Goal: Information Seeking & Learning: Learn about a topic

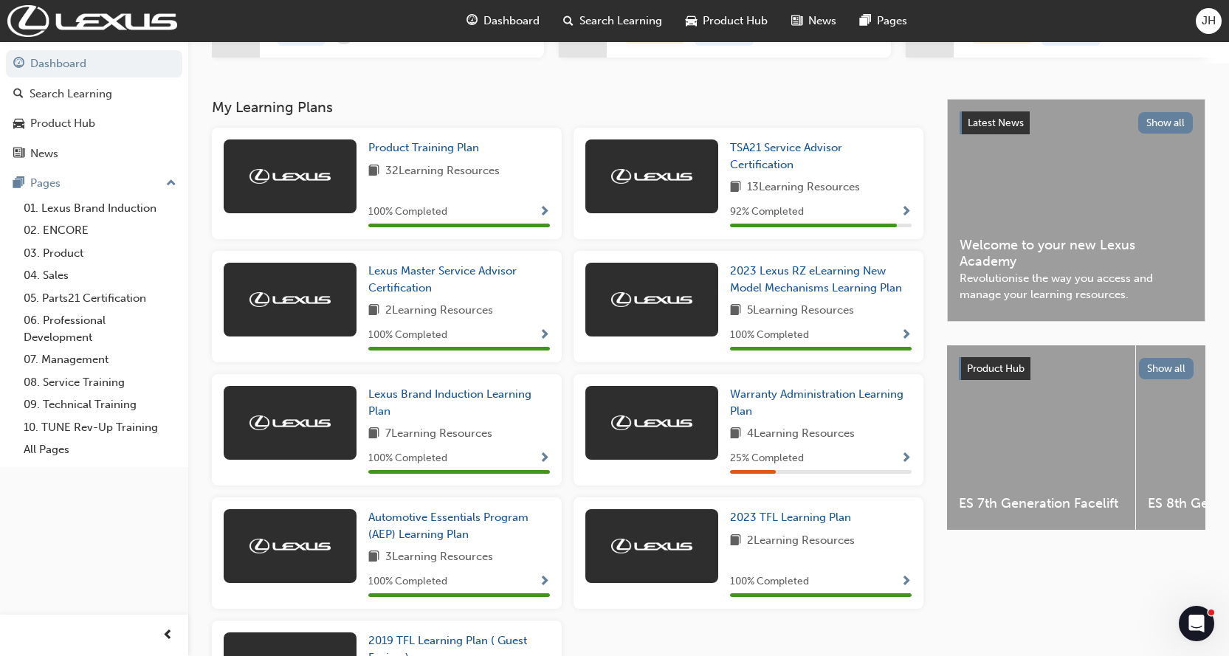
scroll to position [295, 0]
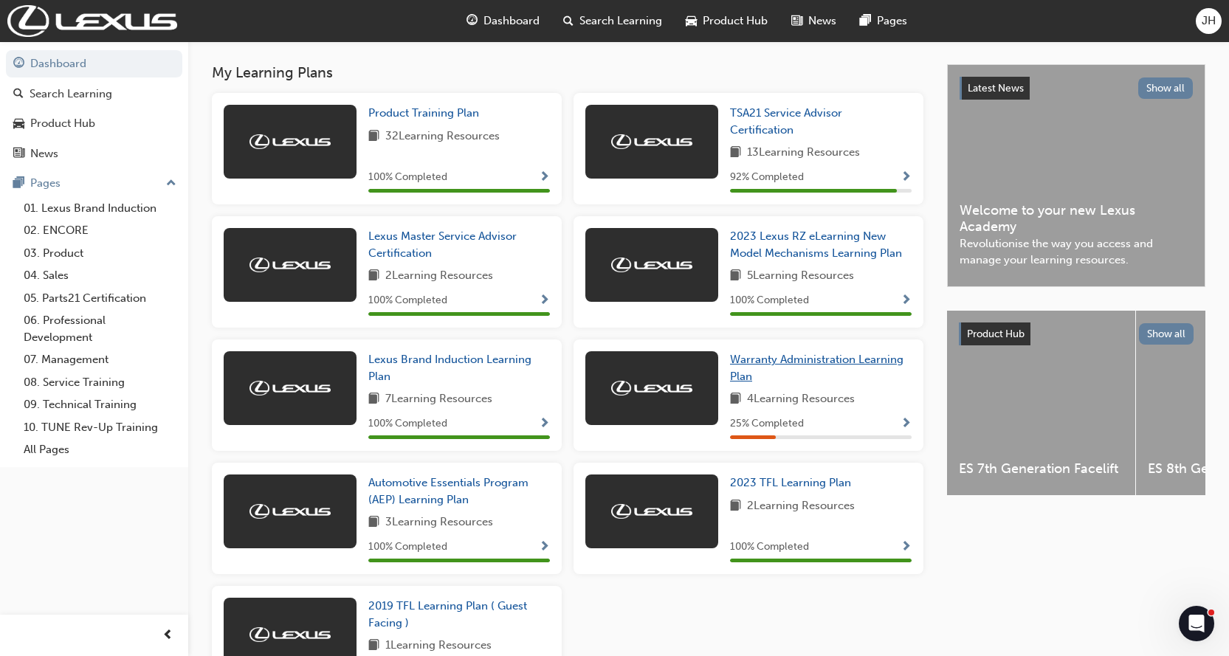
click at [793, 372] on link "Warranty Administration Learning Plan" at bounding box center [821, 367] width 182 height 33
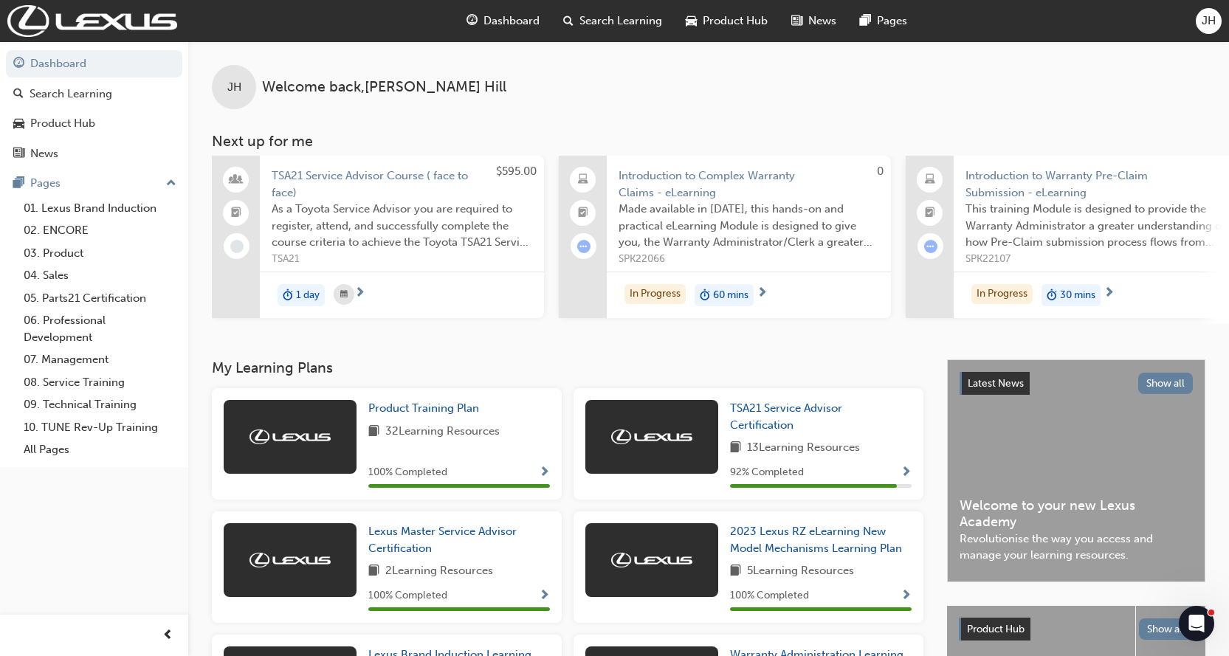
click at [1027, 176] on span "Introduction to Warranty Pre-Claim Submission - eLearning" at bounding box center [1095, 184] width 261 height 33
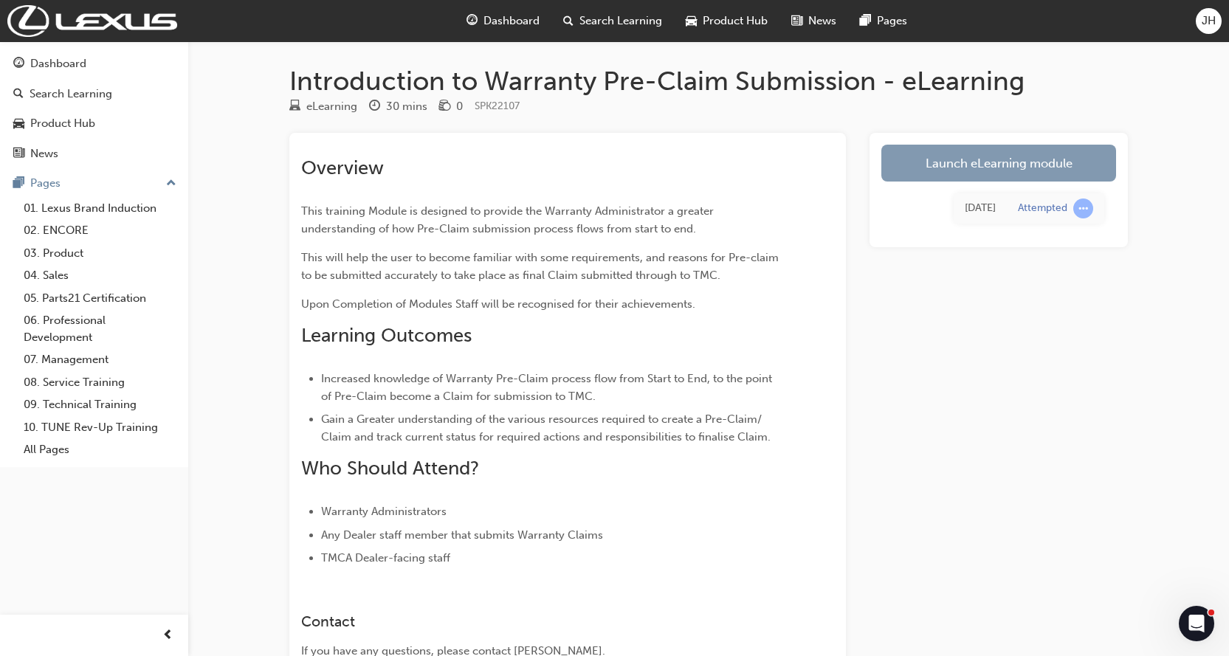
click at [968, 158] on link "Launch eLearning module" at bounding box center [998, 163] width 235 height 37
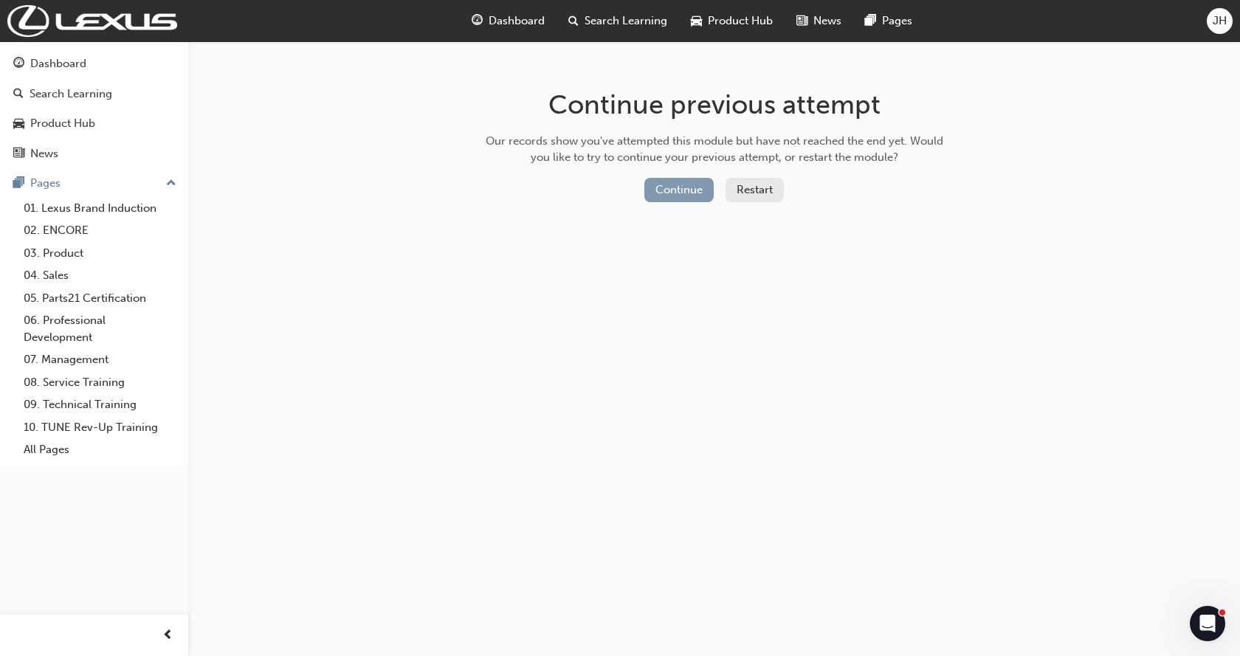
click at [689, 189] on button "Continue" at bounding box center [678, 190] width 69 height 24
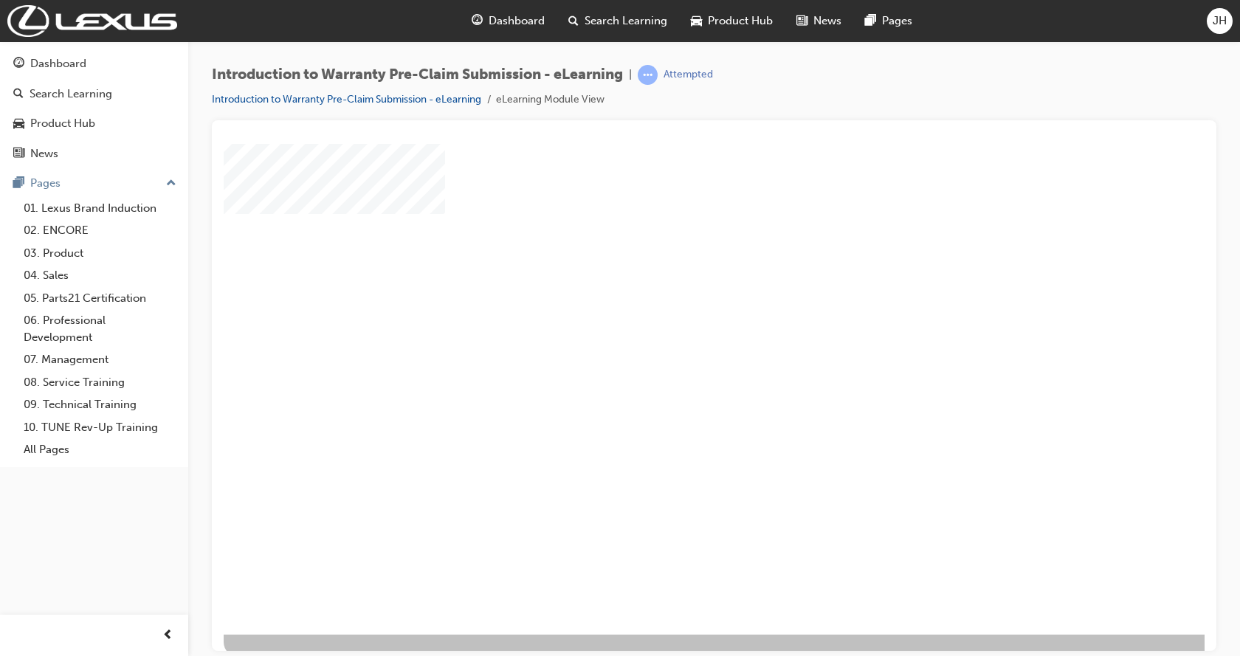
scroll to position [58, 0]
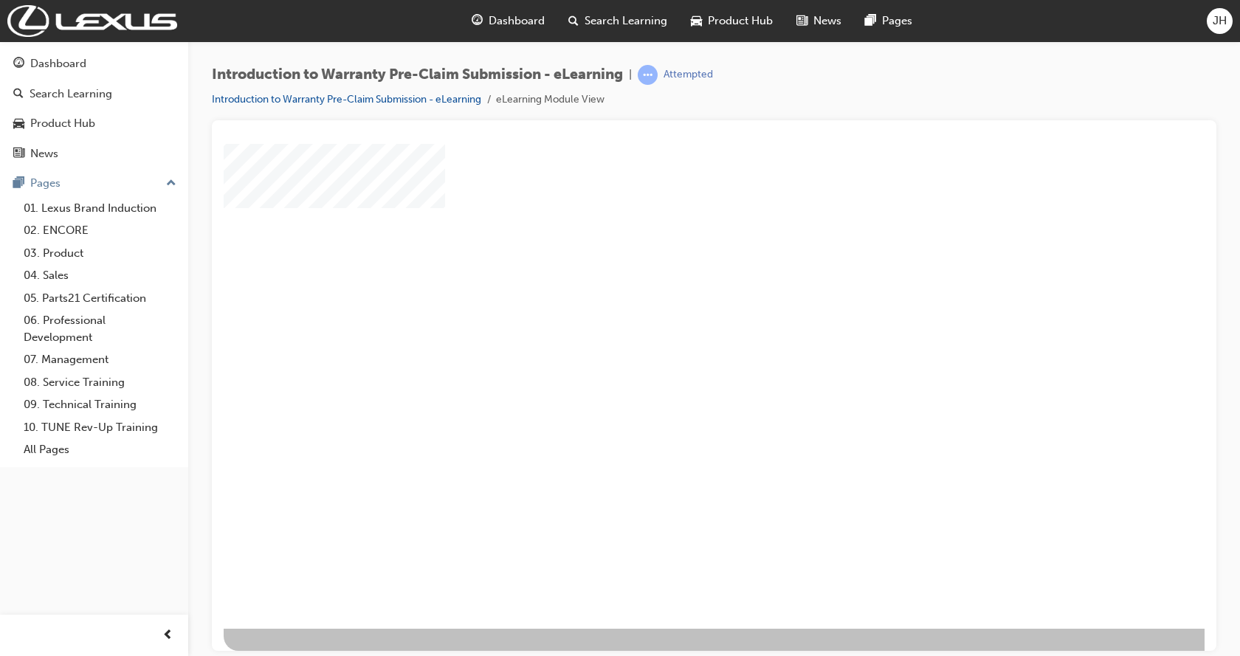
click at [672, 308] on div "play" at bounding box center [672, 308] width 0 height 0
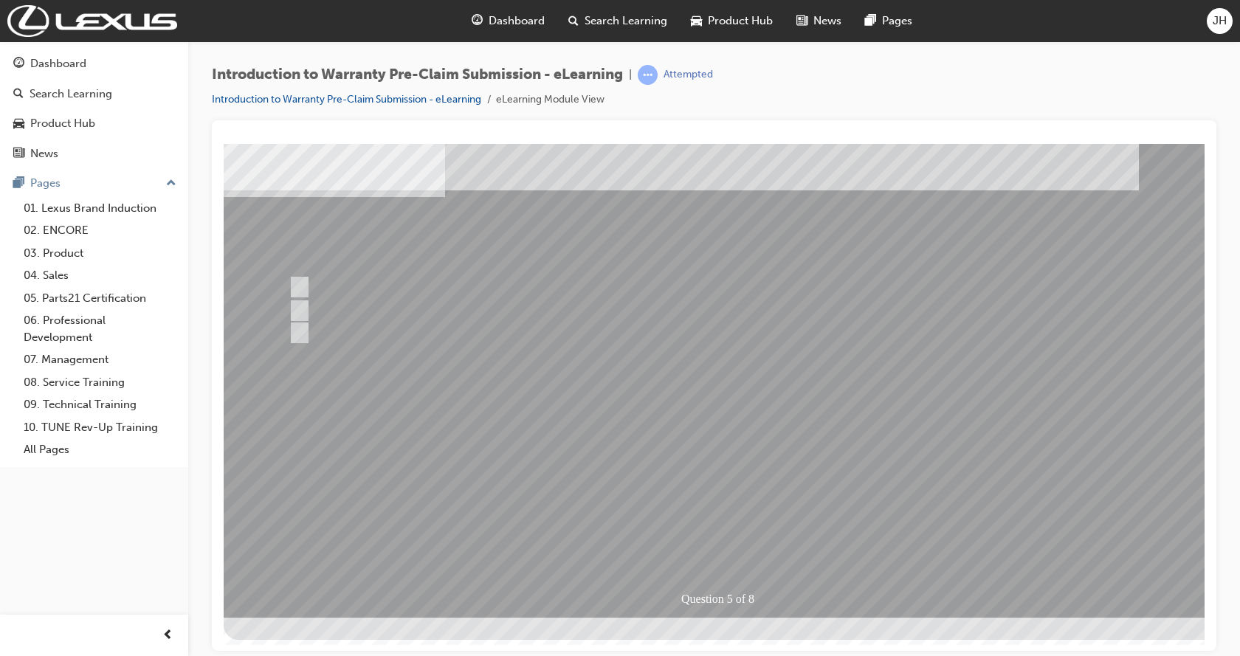
scroll to position [0, 0]
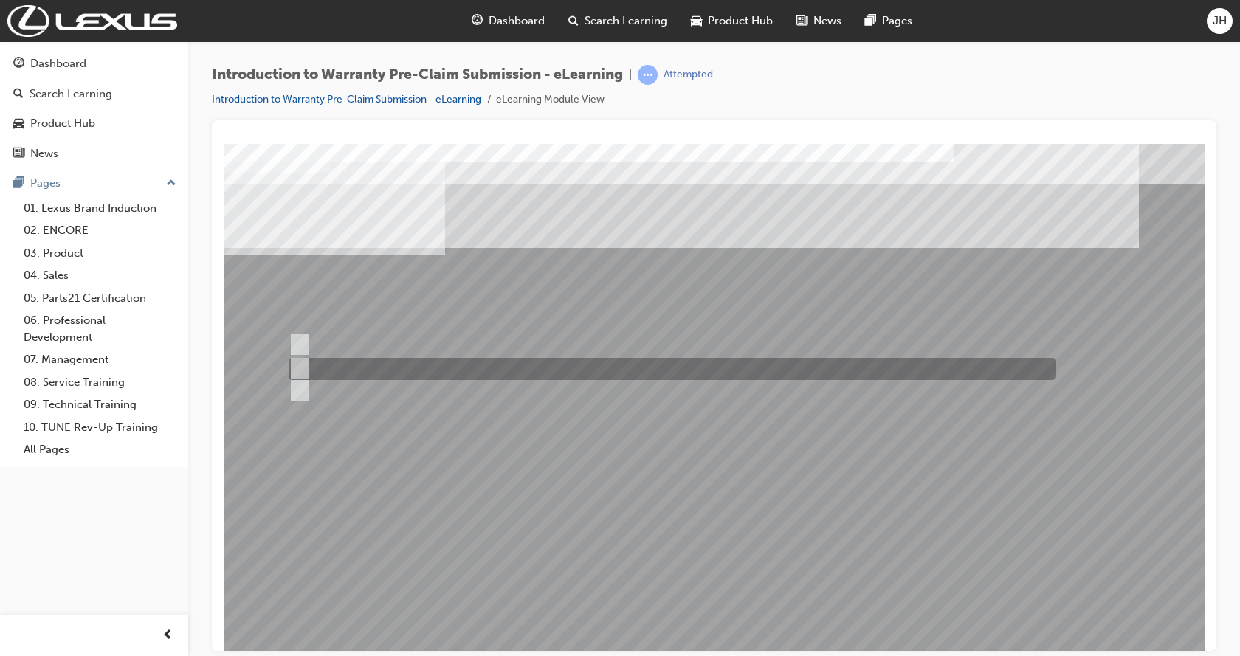
click at [303, 365] on input "Yes, as it is not in your state PDC." at bounding box center [297, 368] width 16 height 16
radio input "true"
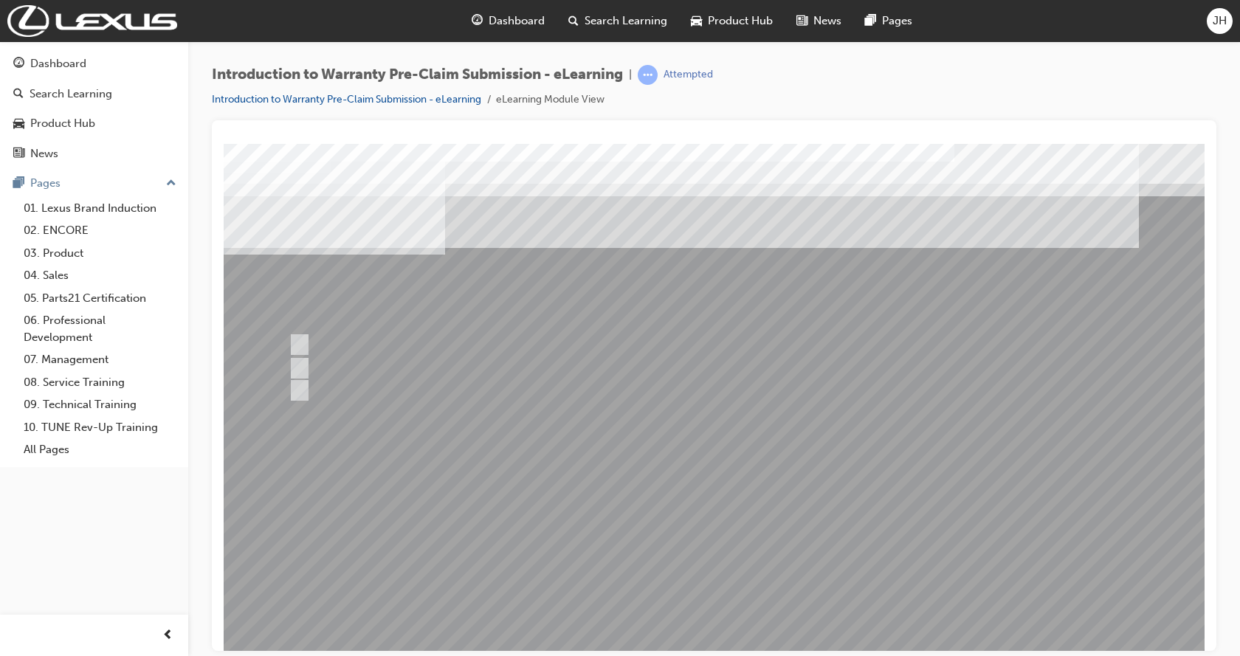
click at [728, 613] on div at bounding box center [726, 408] width 1004 height 531
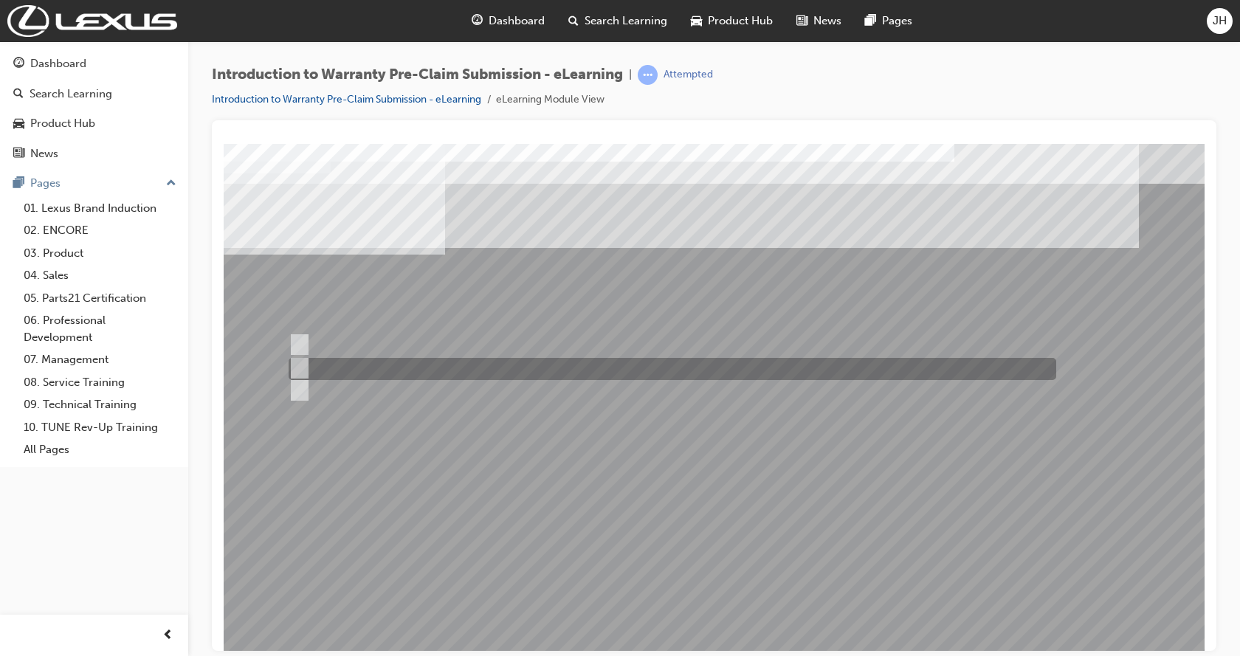
click at [302, 368] on input "In Process Claims Enquiry Worklist." at bounding box center [297, 368] width 16 height 16
radio input "true"
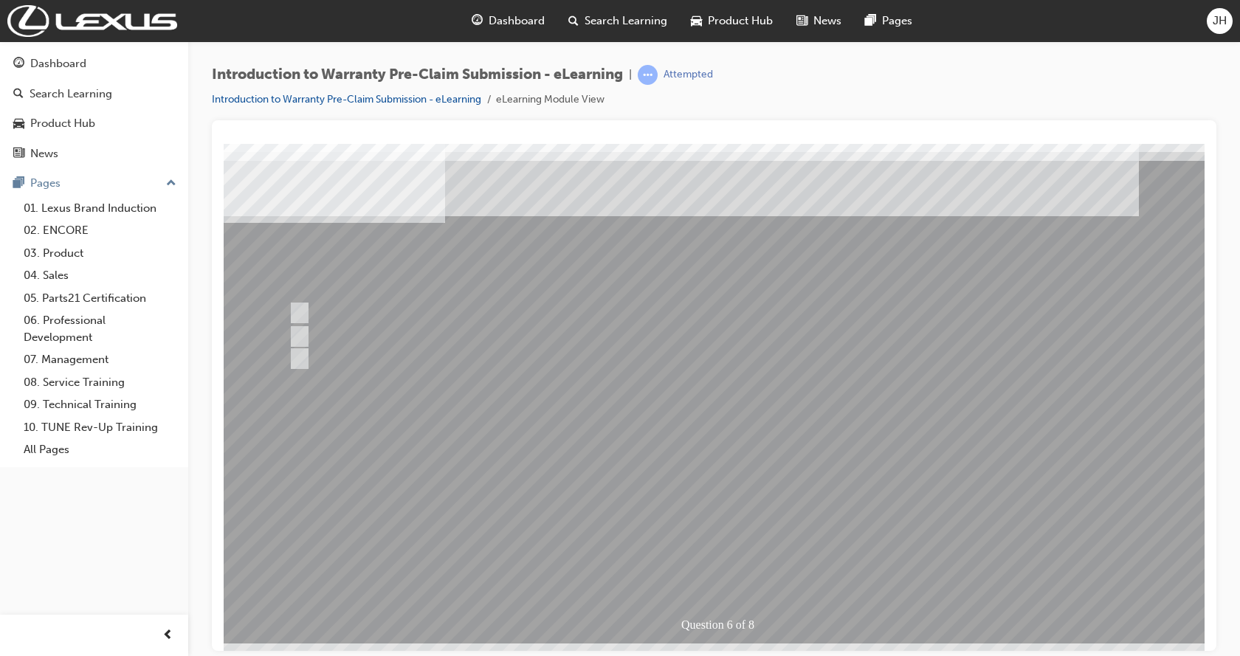
scroll to position [58, 0]
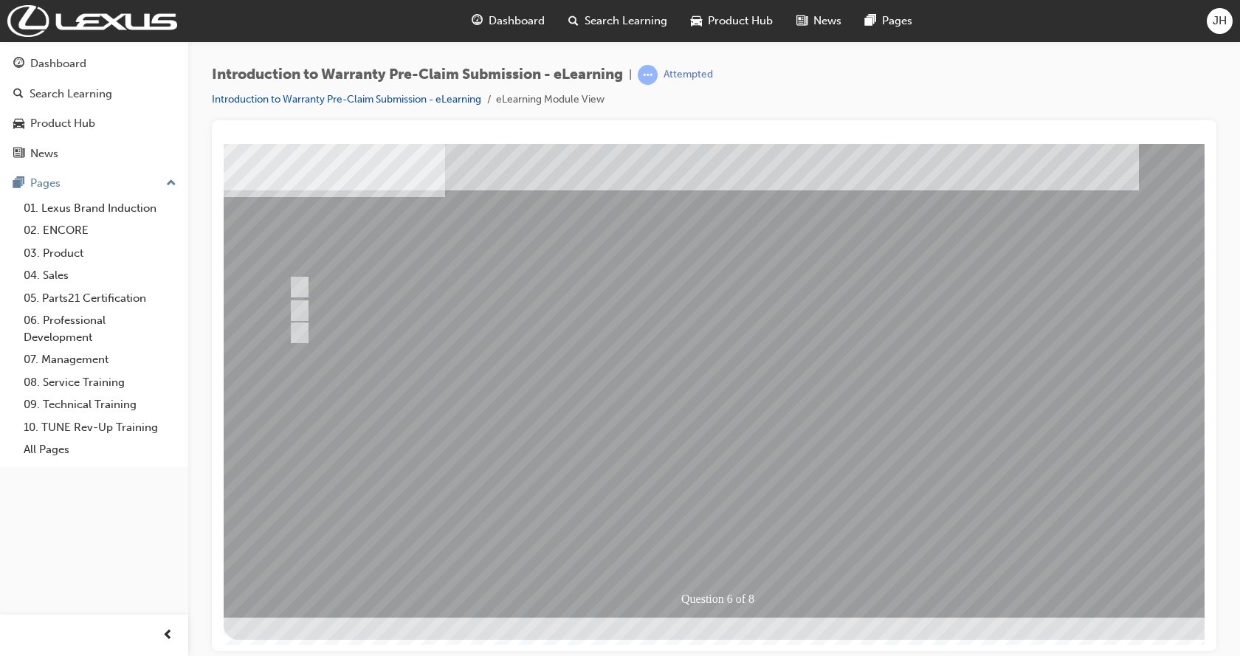
click at [718, 557] on div at bounding box center [726, 351] width 1004 height 531
click at [717, 558] on div at bounding box center [726, 351] width 1004 height 531
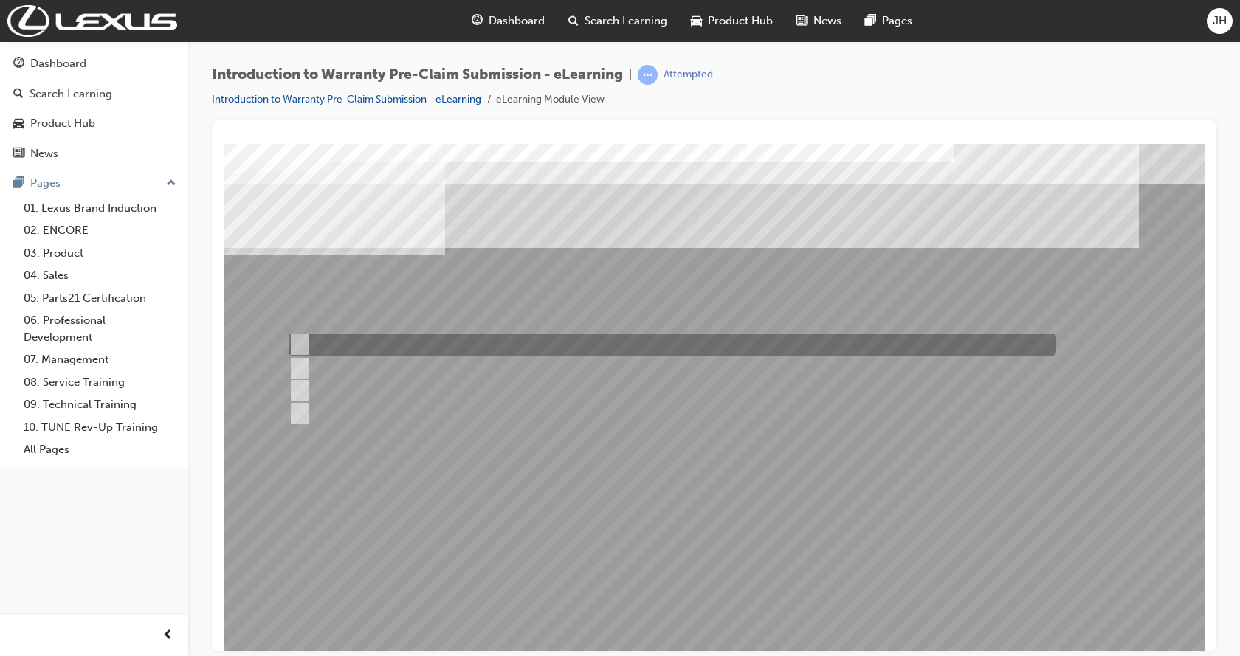
click at [298, 340] on input "Repair Date and KMs." at bounding box center [297, 345] width 16 height 16
radio input "true"
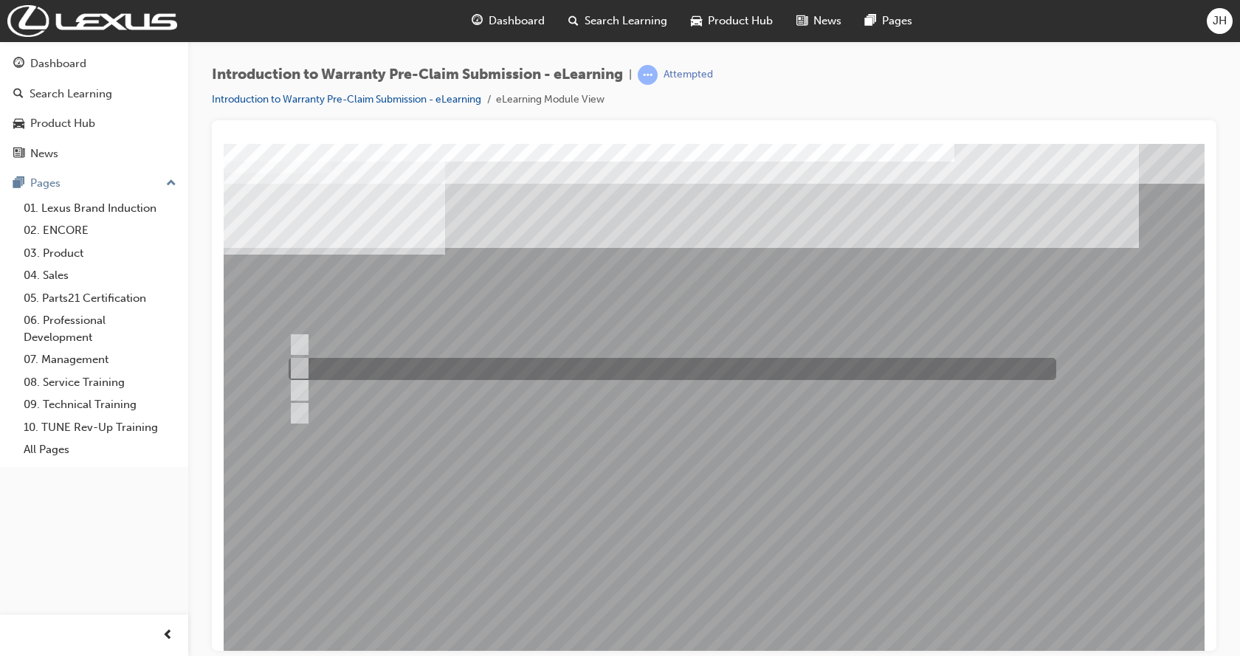
click at [301, 365] on input "Dealer Claim Number." at bounding box center [297, 368] width 16 height 16
radio input "true"
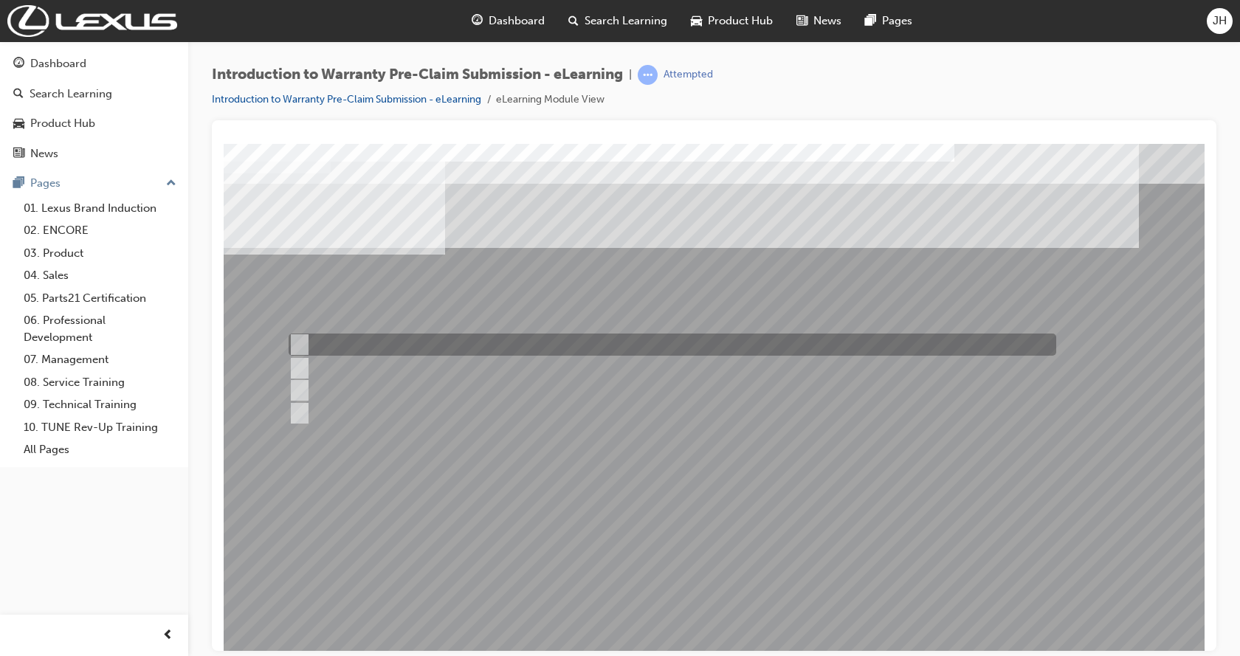
click at [300, 342] on input "Repair Date and KMs." at bounding box center [297, 345] width 16 height 16
radio input "true"
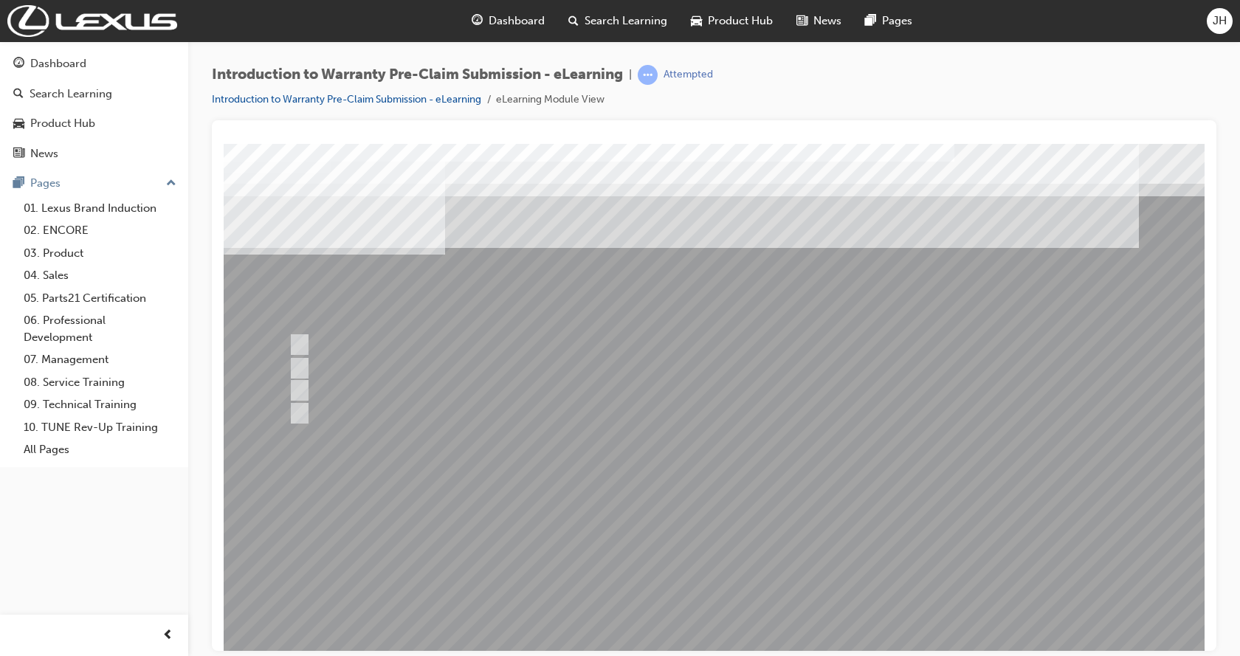
click at [630, 602] on div at bounding box center [726, 408] width 1004 height 531
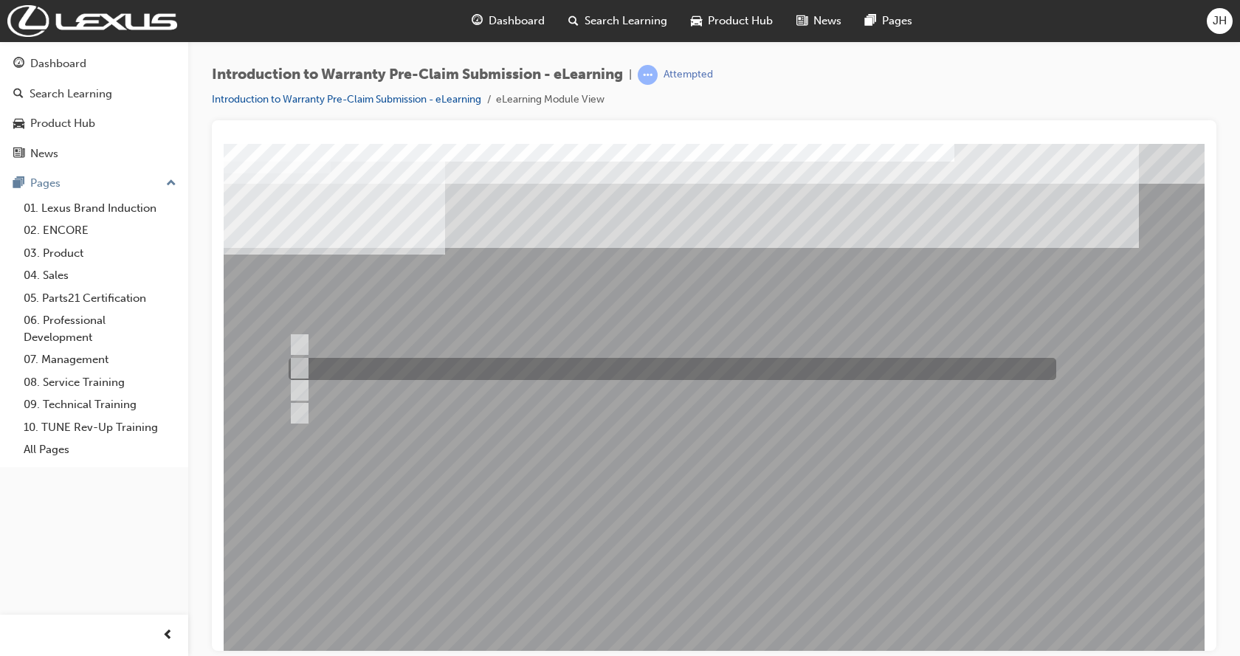
click at [298, 365] on input "Claim Enquires." at bounding box center [297, 368] width 16 height 16
radio input "true"
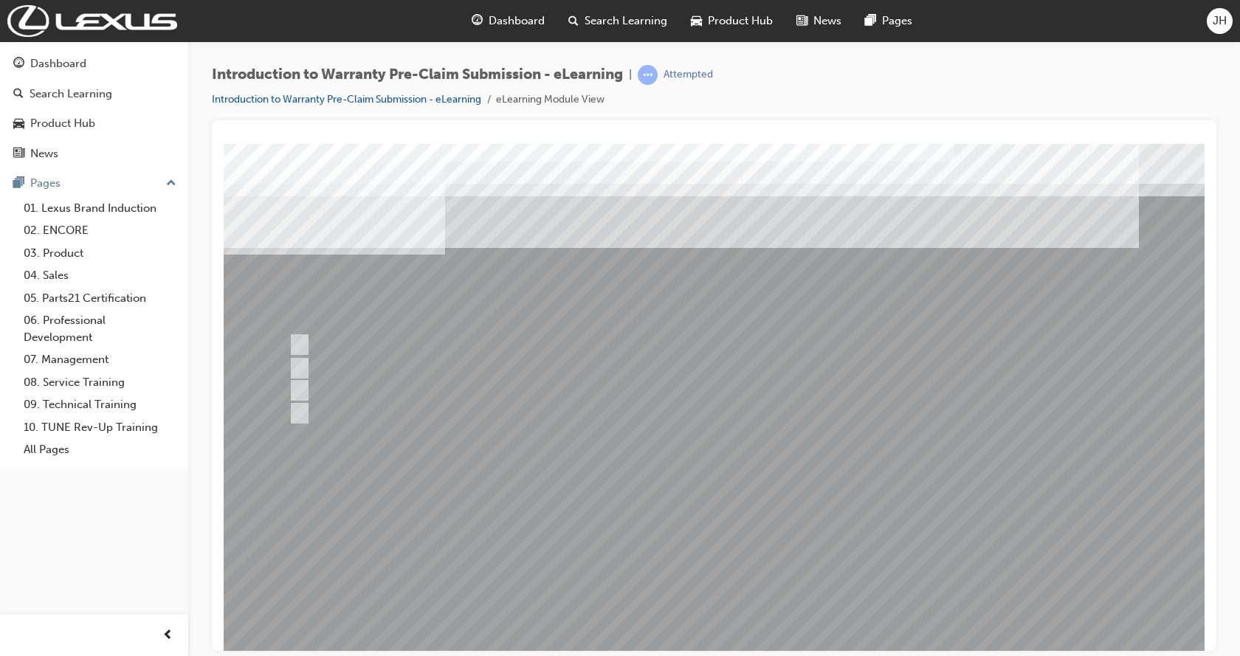
click at [727, 614] on div at bounding box center [726, 408] width 1004 height 531
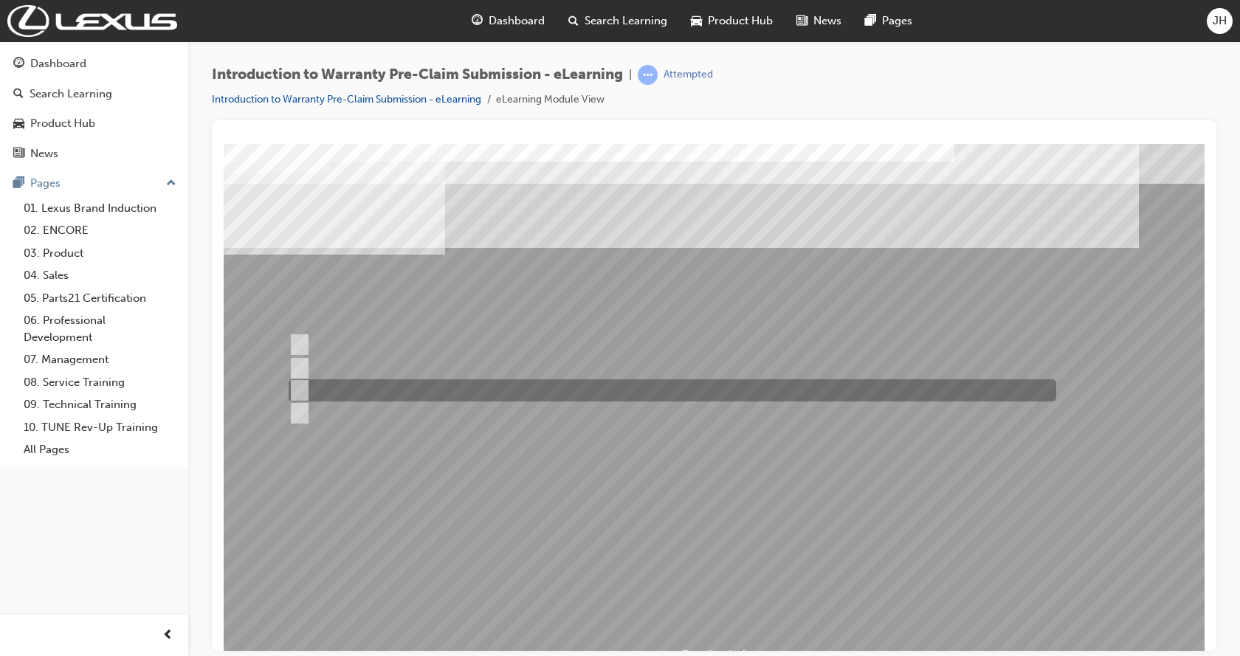
click at [300, 390] on input "Only when out of warranty." at bounding box center [297, 390] width 16 height 16
radio input "true"
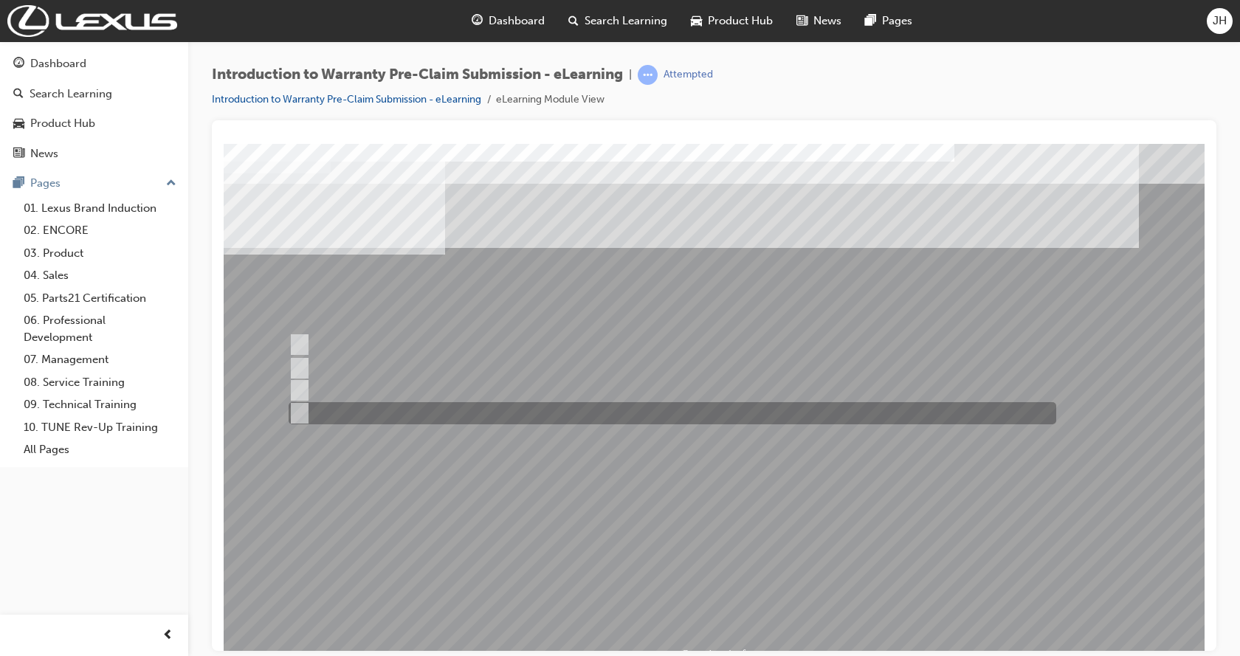
click at [299, 407] on input "When the guest requests." at bounding box center [297, 413] width 16 height 16
radio input "true"
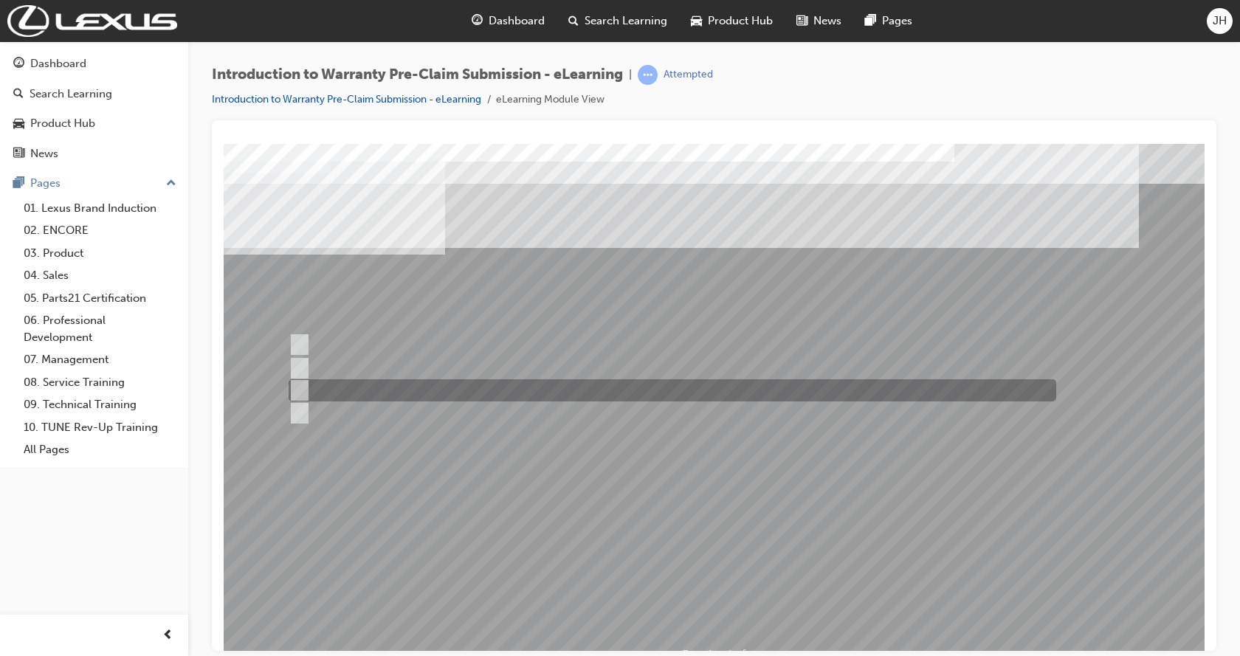
click at [300, 390] on input "Only when out of warranty." at bounding box center [297, 390] width 16 height 16
radio input "true"
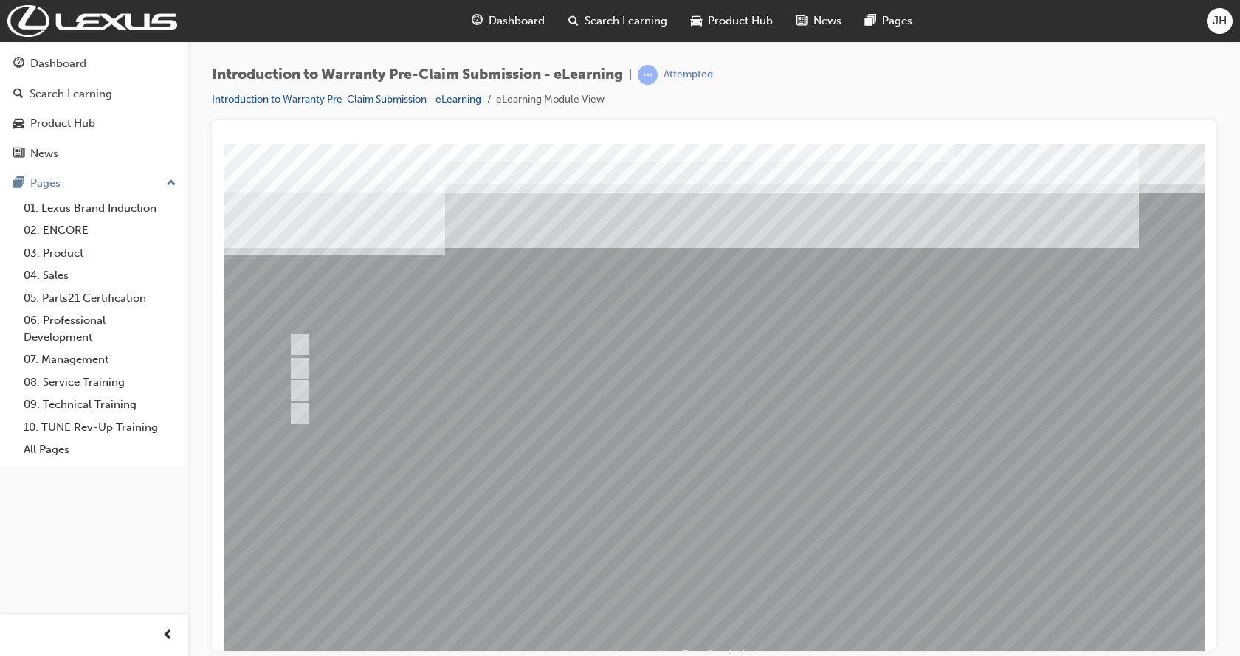
click at [600, 588] on div at bounding box center [726, 408] width 1004 height 531
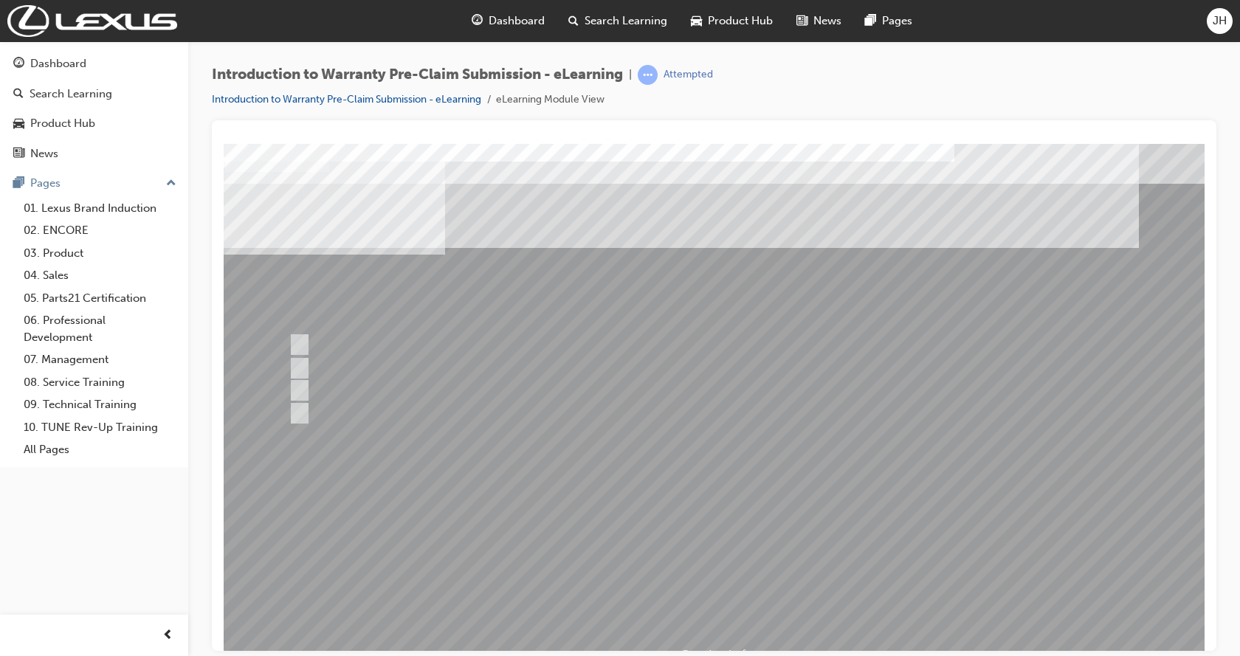
click at [720, 613] on div at bounding box center [726, 408] width 1004 height 531
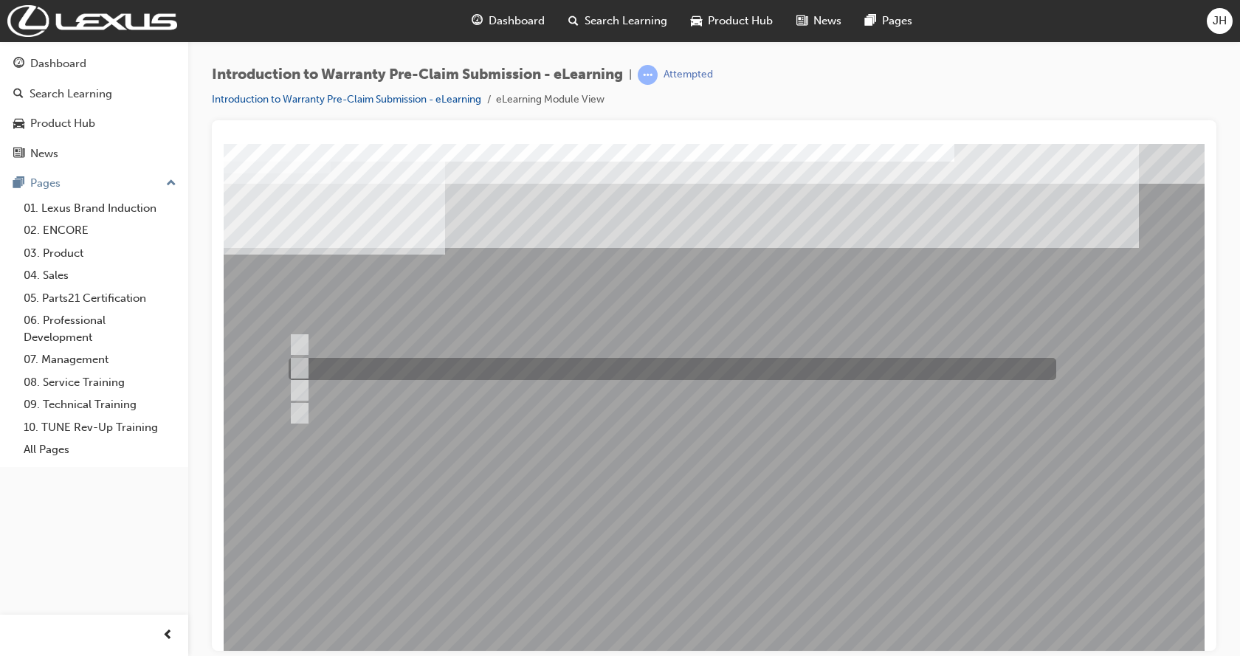
click at [300, 366] on input "Via email to the Warranty Help Desk." at bounding box center [297, 368] width 16 height 16
radio input "true"
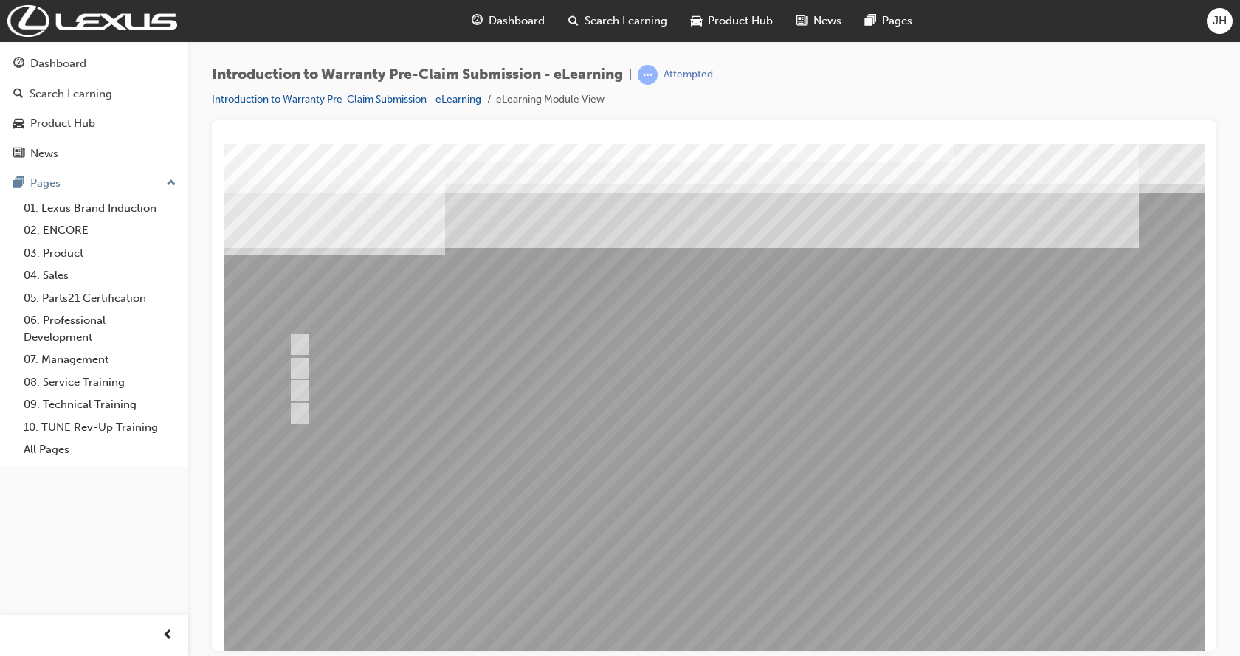
click at [705, 613] on div at bounding box center [726, 408] width 1004 height 531
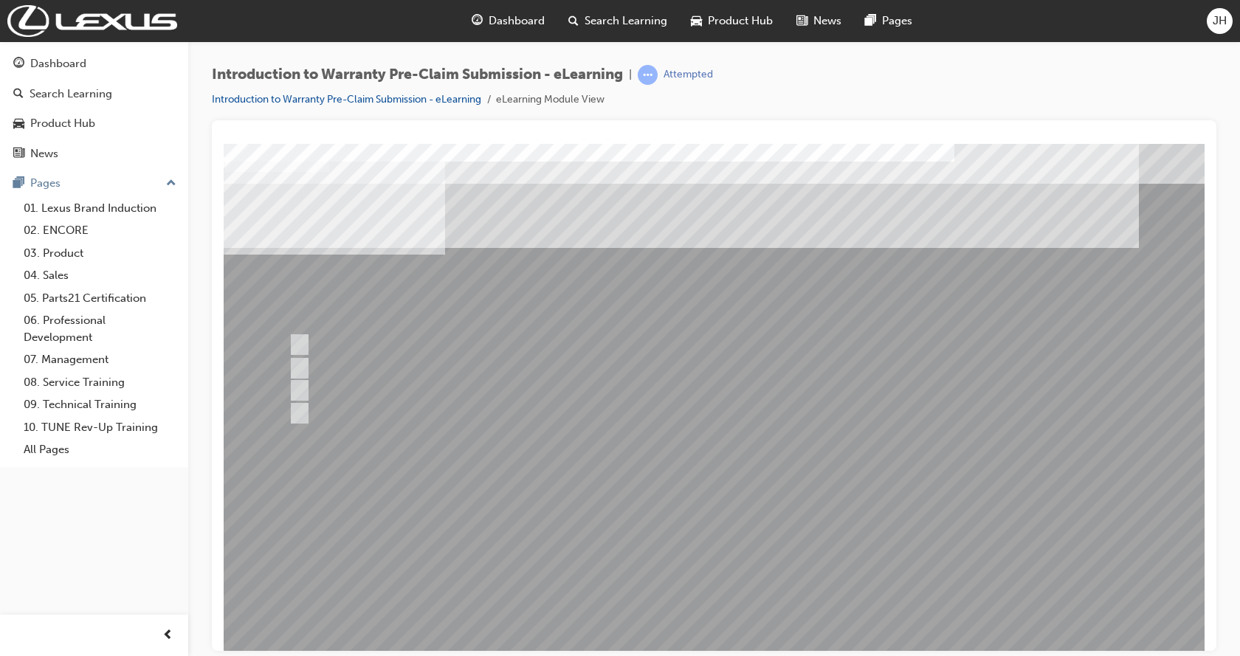
click at [720, 608] on div at bounding box center [726, 408] width 1004 height 531
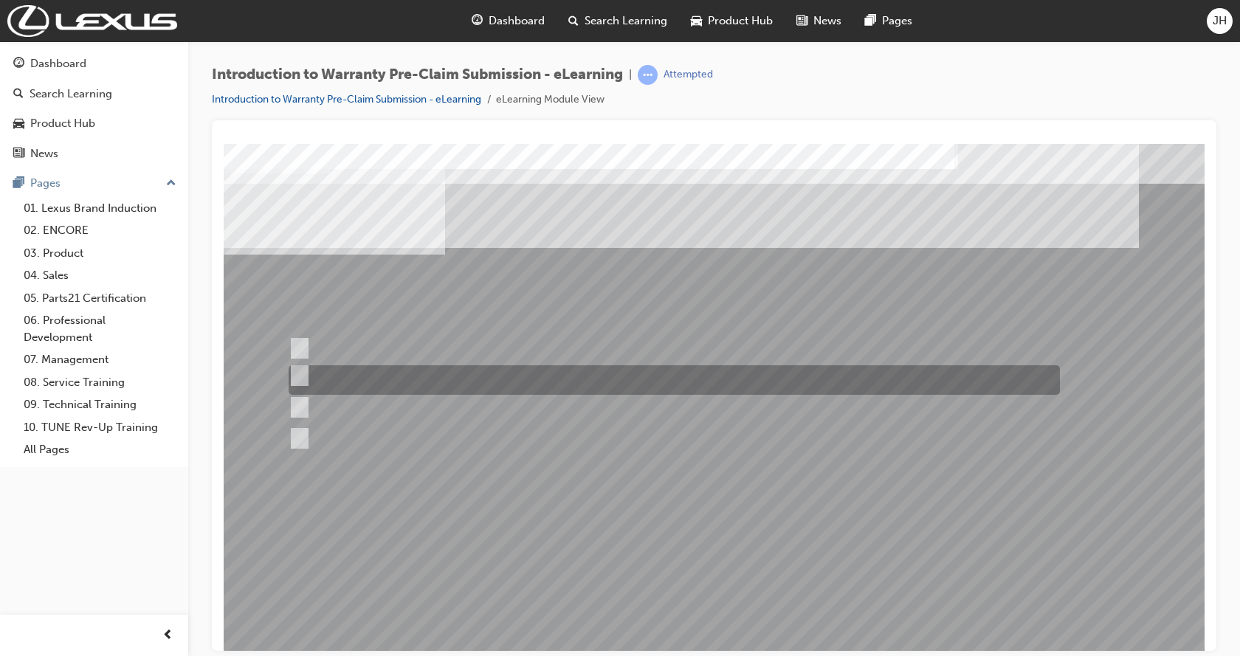
click at [303, 374] on input "1st January, 2019" at bounding box center [297, 376] width 16 height 16
radio input "true"
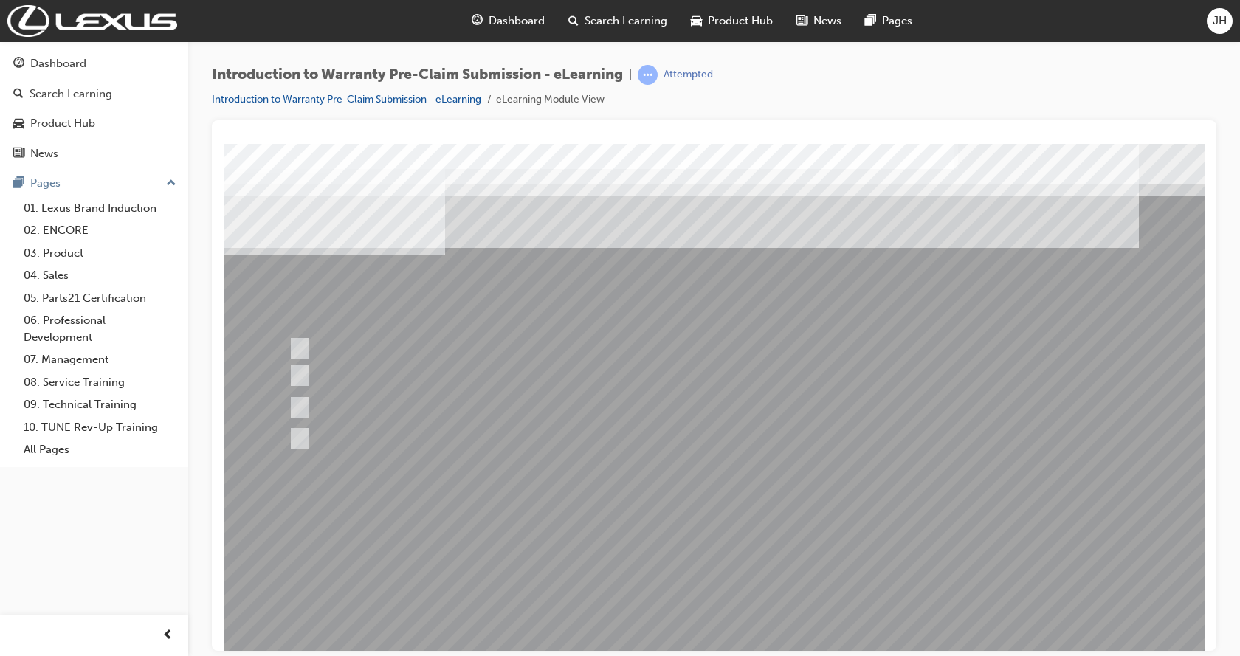
click at [623, 609] on div at bounding box center [726, 408] width 1004 height 531
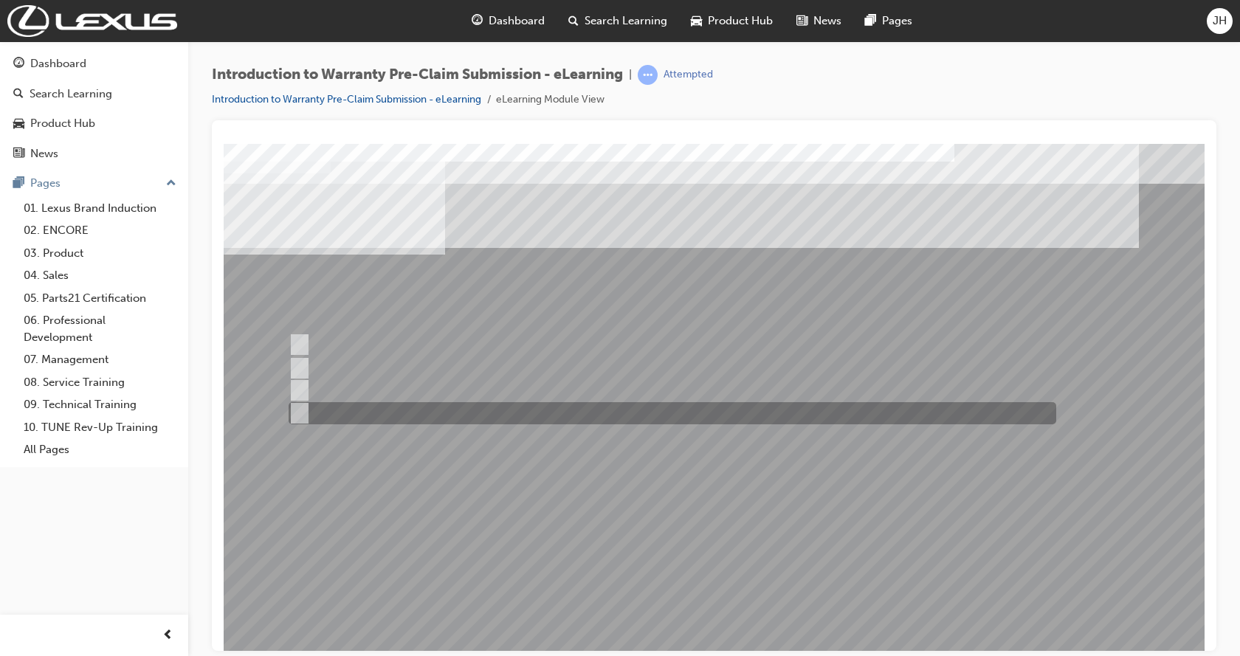
click at [301, 410] on input "Until the repair is completed." at bounding box center [297, 413] width 16 height 16
radio input "true"
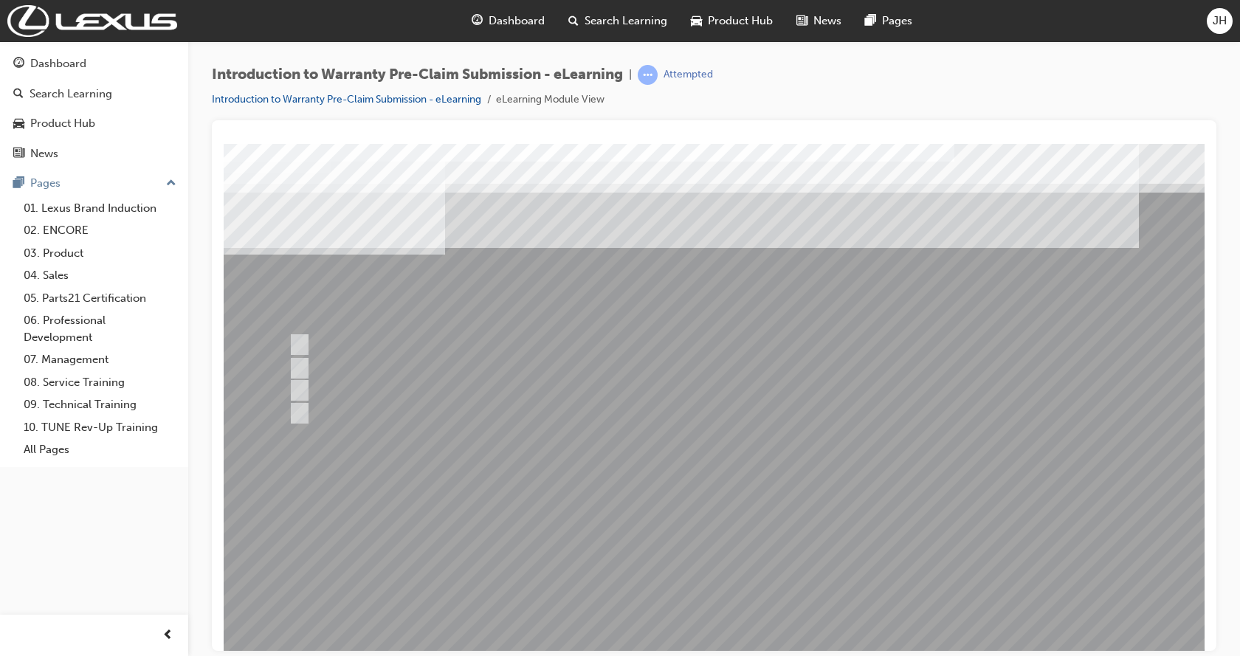
click at [702, 610] on div at bounding box center [726, 408] width 1004 height 531
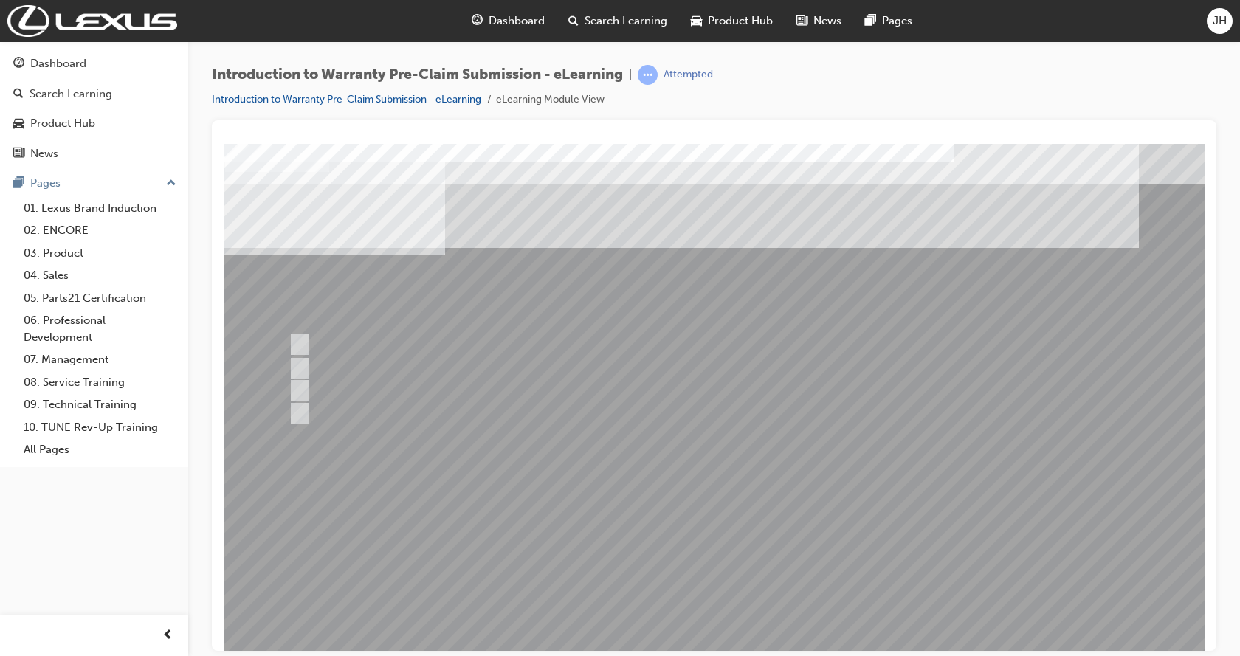
click at [712, 615] on div at bounding box center [726, 408] width 1004 height 531
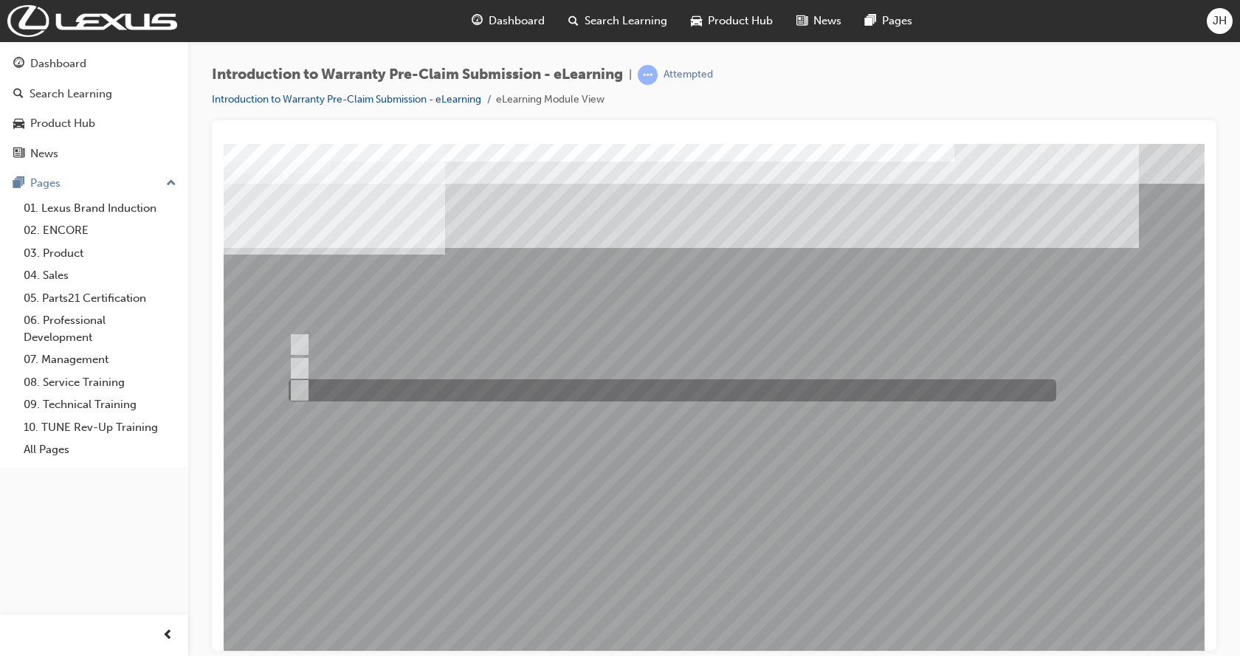
click at [303, 387] on input "Only if the guest requests a hire car." at bounding box center [297, 390] width 16 height 16
radio input "true"
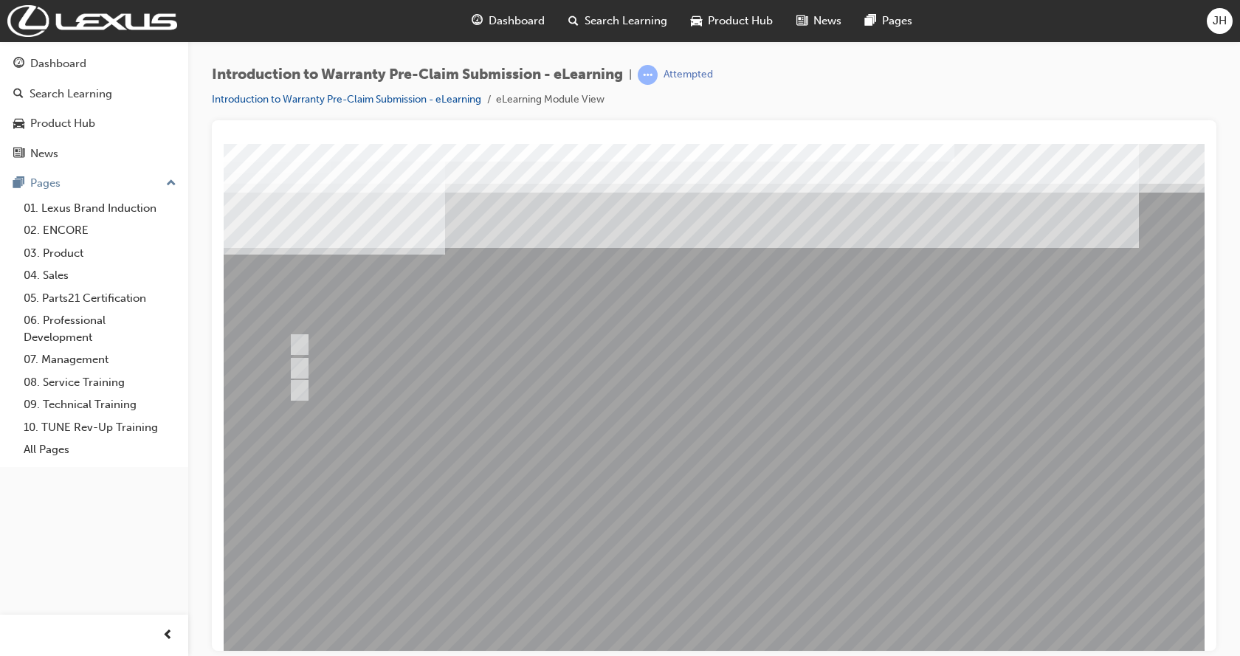
click at [723, 613] on div at bounding box center [726, 408] width 1004 height 531
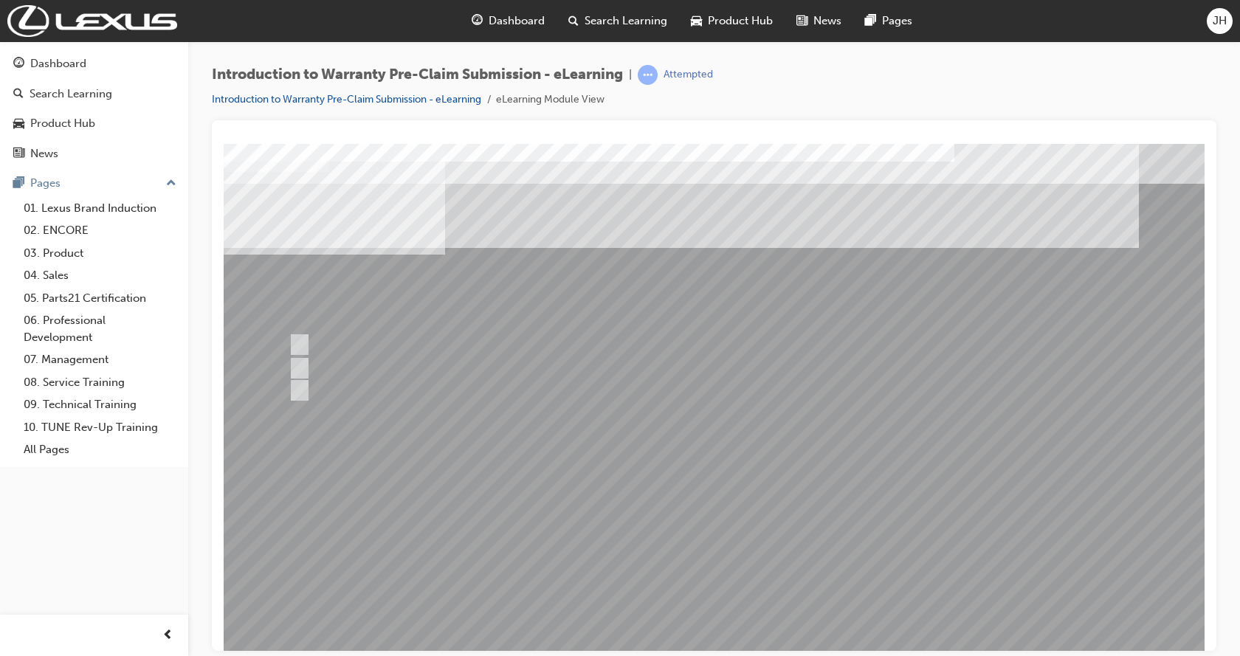
click at [722, 615] on div at bounding box center [726, 408] width 1004 height 531
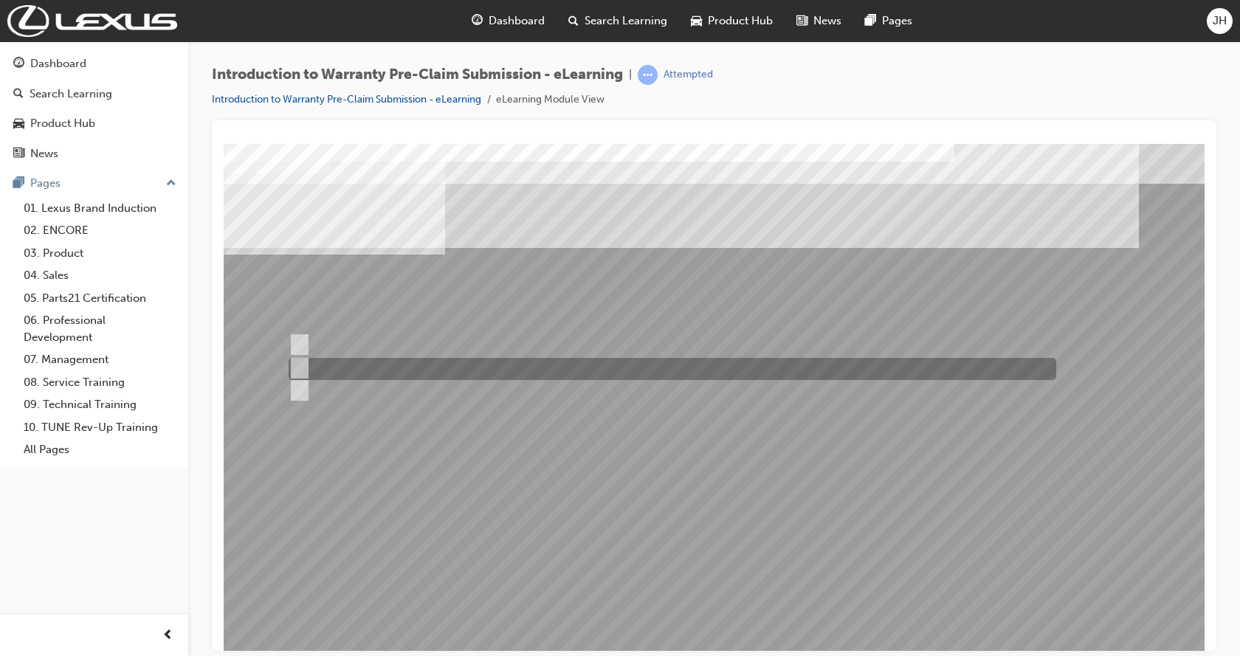
click at [296, 368] on input "In Process Claims Enquiry Worklist." at bounding box center [297, 368] width 16 height 16
radio input "true"
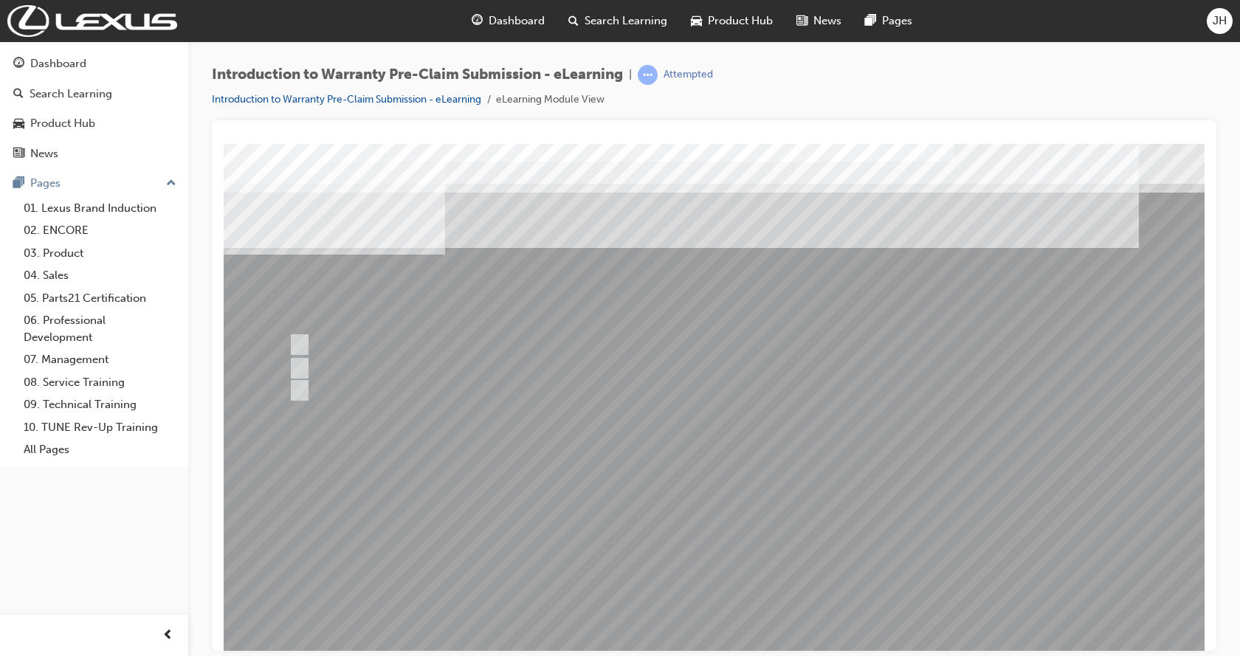
click at [694, 615] on div at bounding box center [726, 408] width 1004 height 531
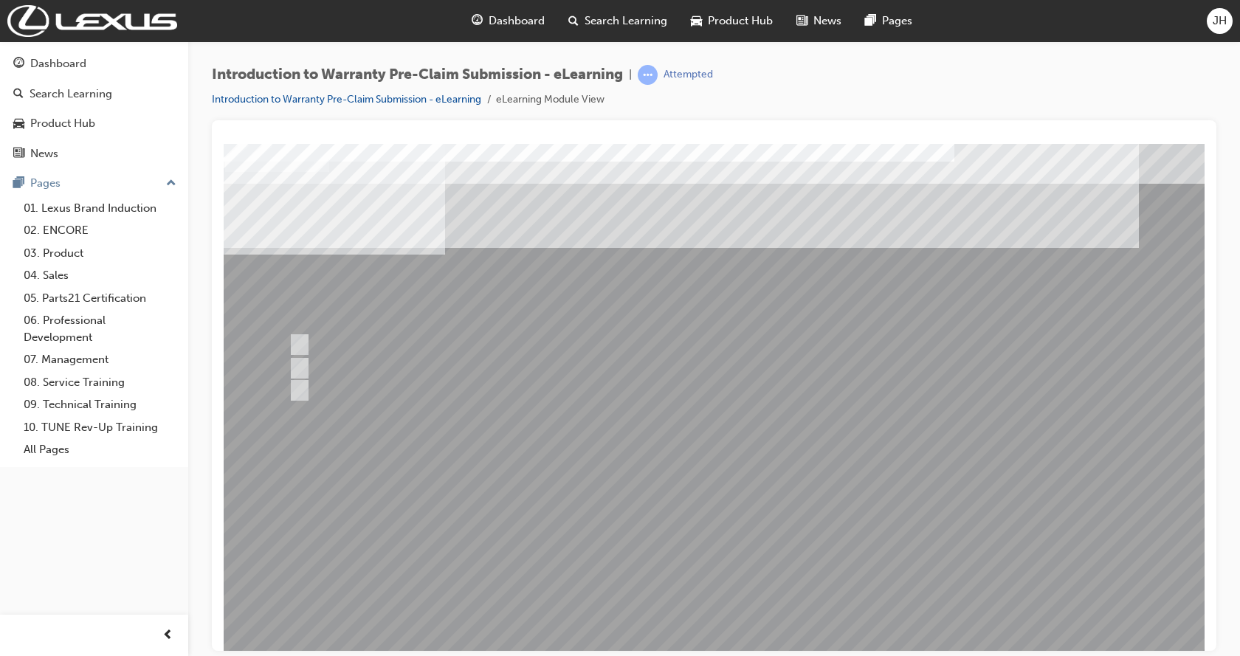
click at [633, 613] on div at bounding box center [726, 408] width 1004 height 531
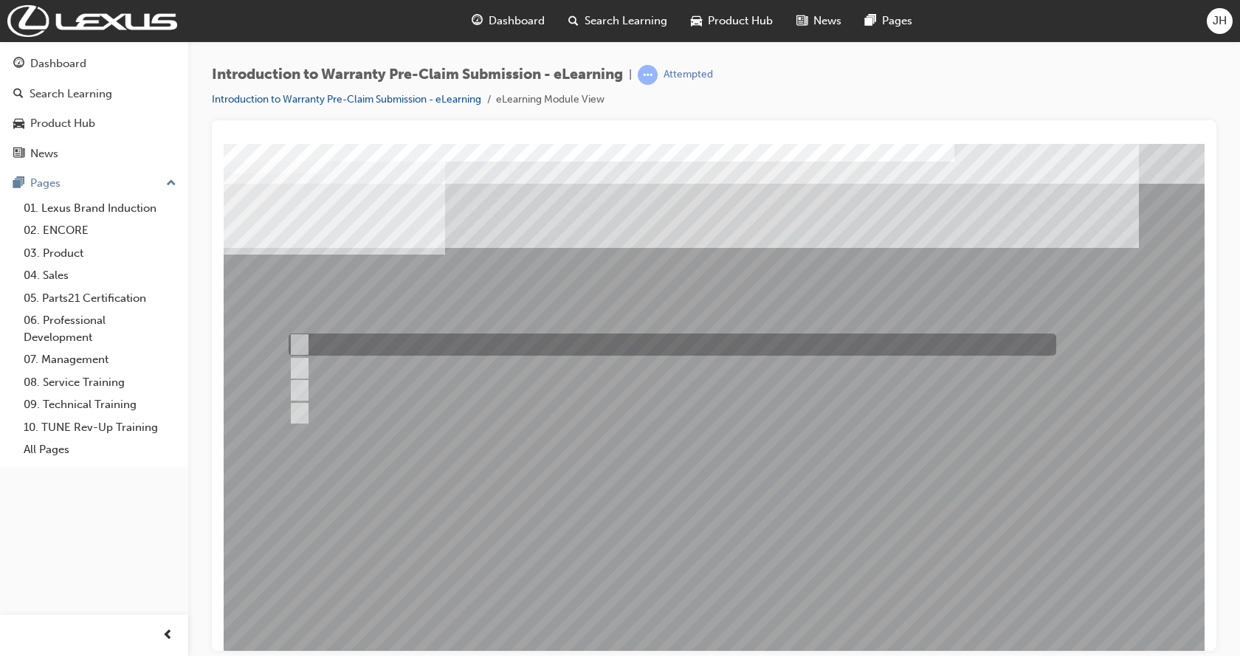
click at [300, 344] on input "Repair Date and KMs." at bounding box center [297, 345] width 16 height 16
radio input "true"
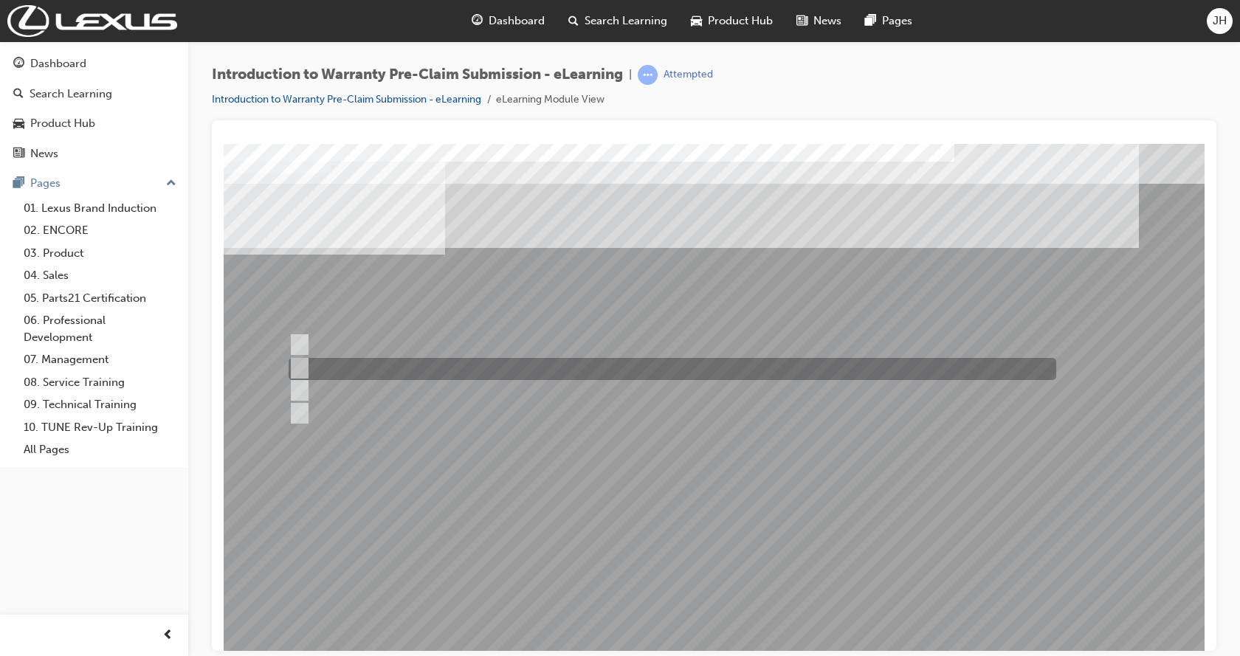
click at [303, 367] on input "Dealer Claim Number." at bounding box center [297, 368] width 16 height 16
radio input "true"
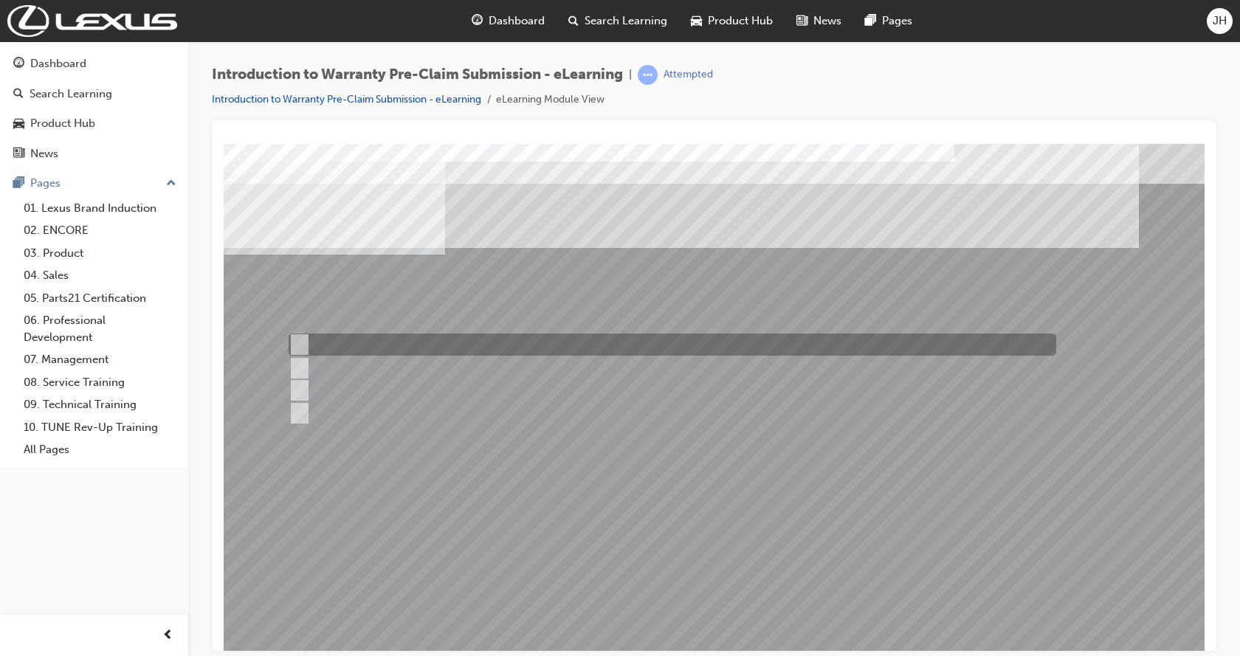
click at [299, 340] on input "Repair Date and KMs." at bounding box center [297, 345] width 16 height 16
radio input "true"
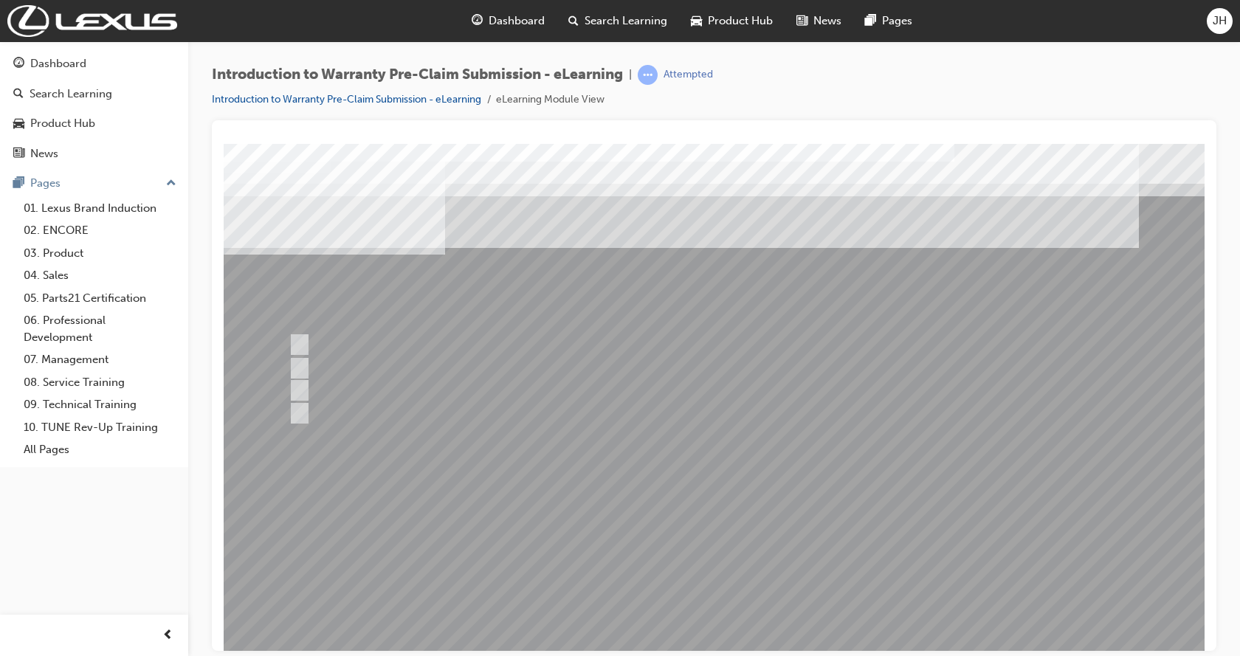
click at [487, 613] on div at bounding box center [726, 408] width 1004 height 531
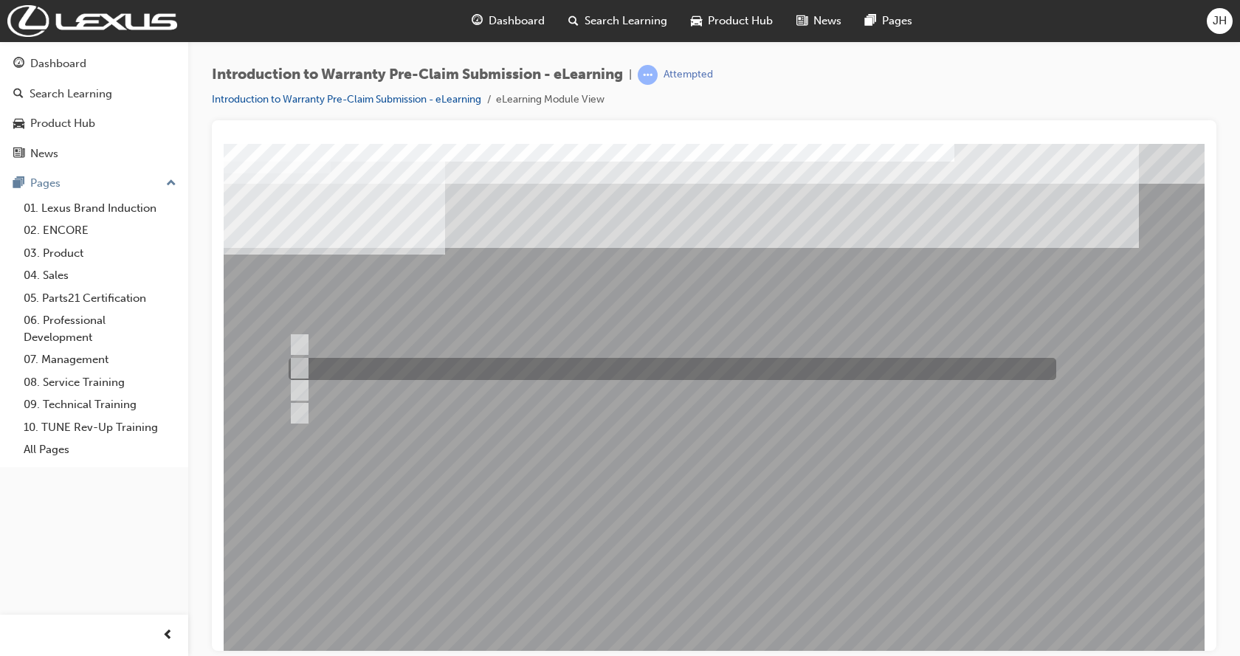
click at [300, 362] on input "Claim Enquires." at bounding box center [297, 368] width 16 height 16
radio input "true"
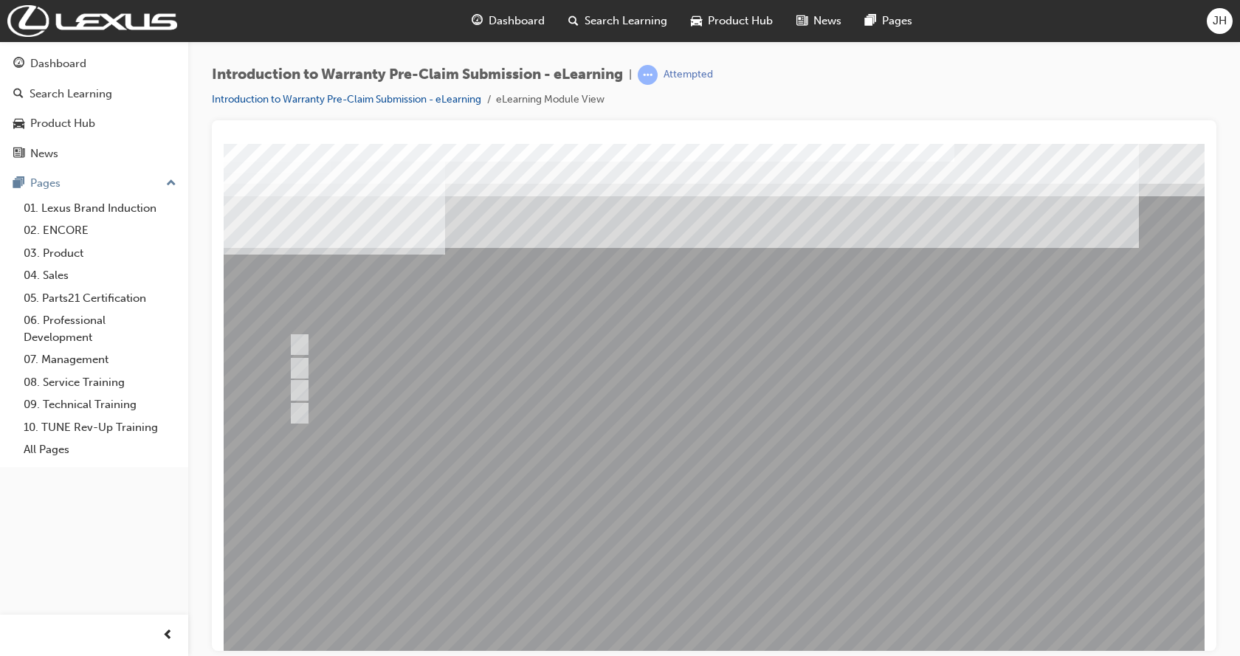
click at [557, 610] on div at bounding box center [726, 408] width 1004 height 531
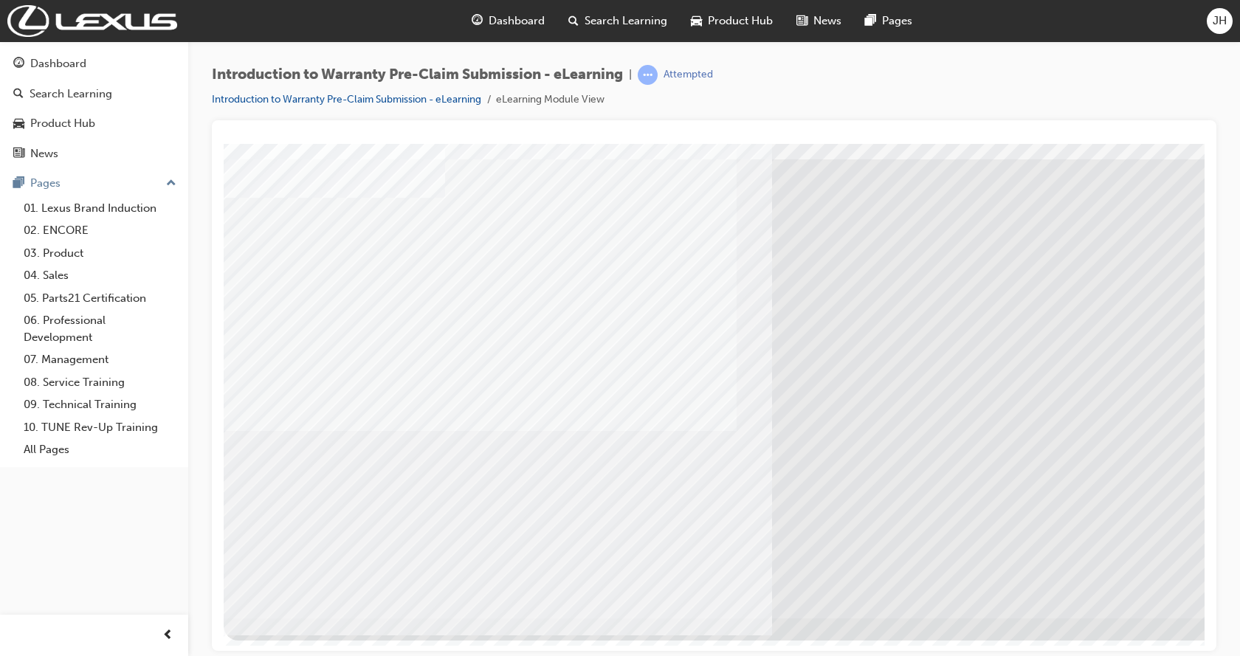
scroll to position [58, 0]
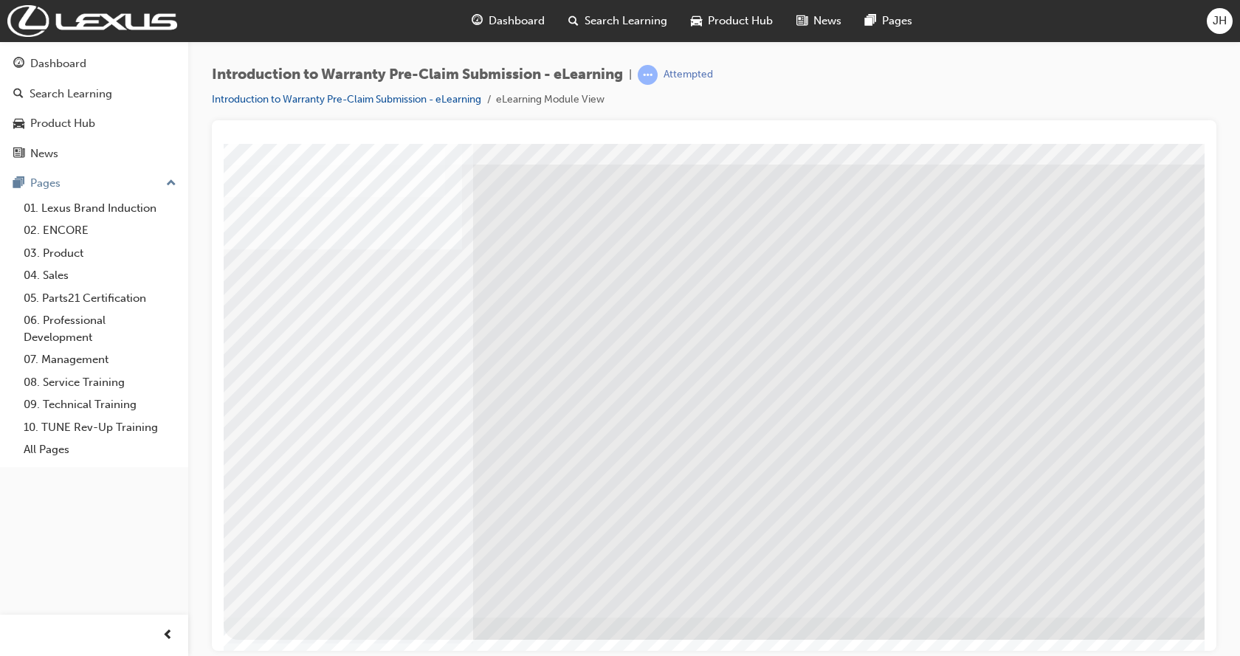
scroll to position [0, 0]
